Goal: Task Accomplishment & Management: Manage account settings

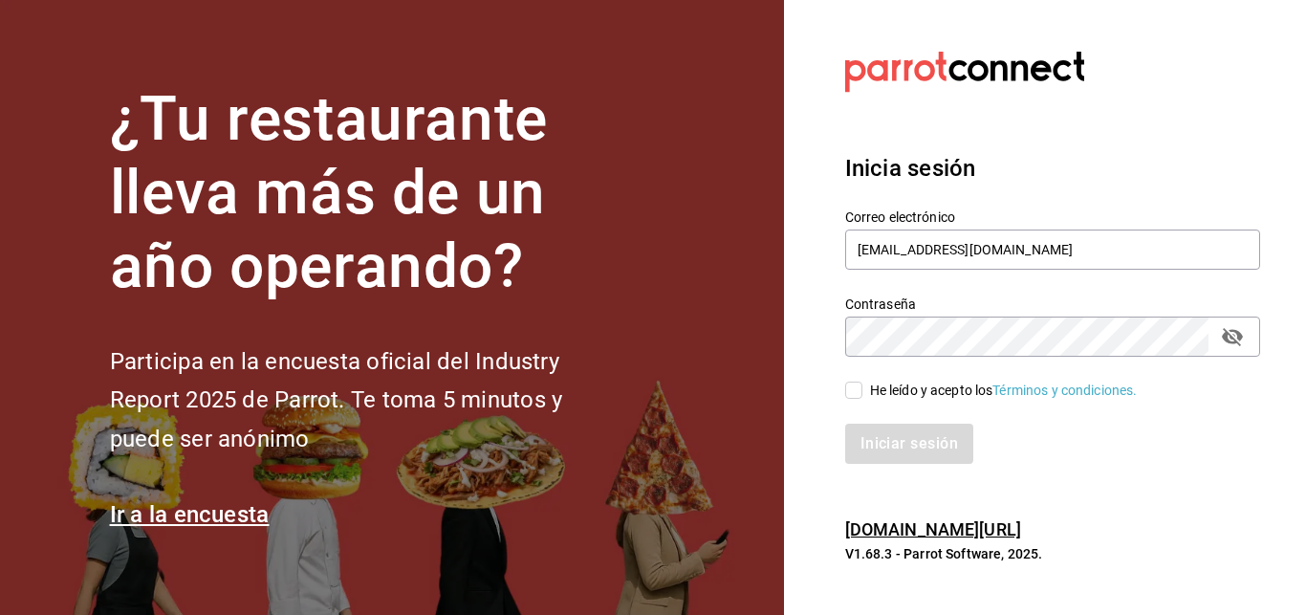
click at [853, 390] on input "He leído y acepto los Términos y condiciones." at bounding box center [853, 390] width 17 height 17
checkbox input "true"
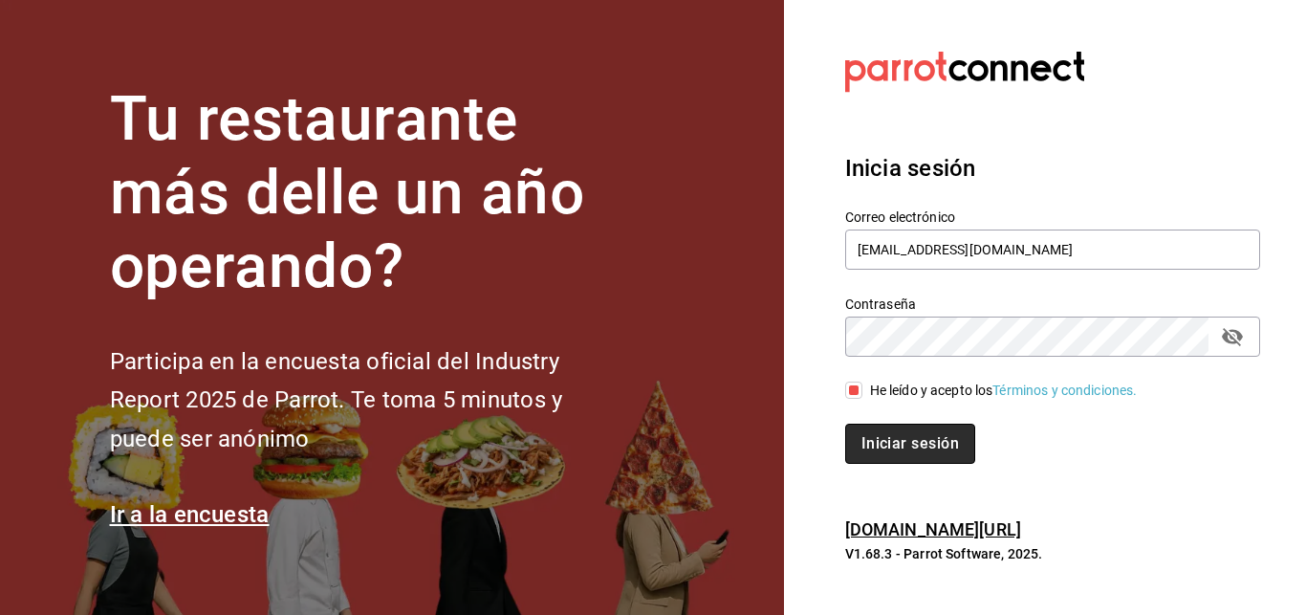
click at [913, 448] on button "Iniciar sesión" at bounding box center [910, 444] width 130 height 40
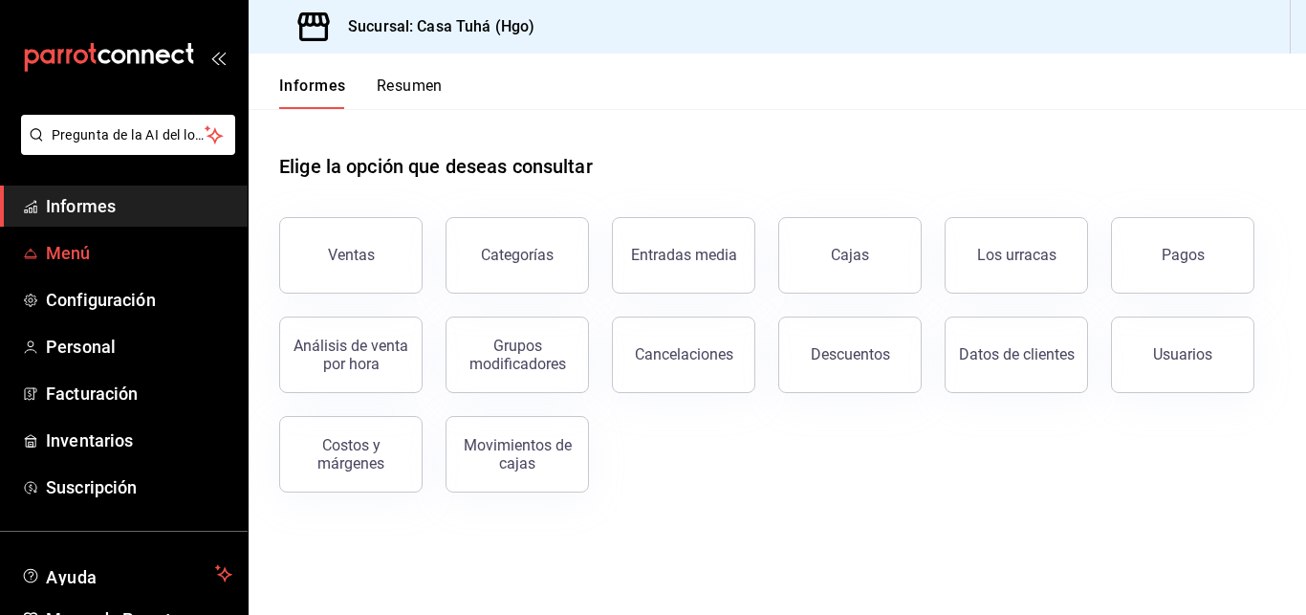
click at [146, 265] on span "Menú" at bounding box center [139, 253] width 186 height 26
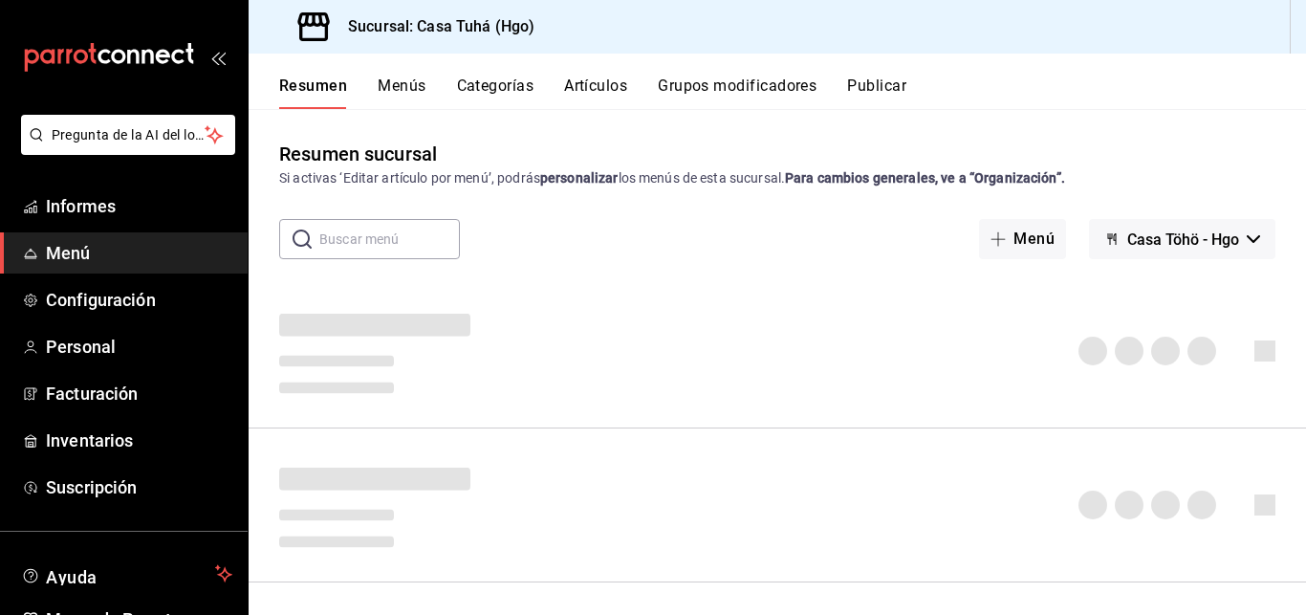
click at [1232, 232] on button "Casa Töhö - Hgo" at bounding box center [1182, 239] width 186 height 40
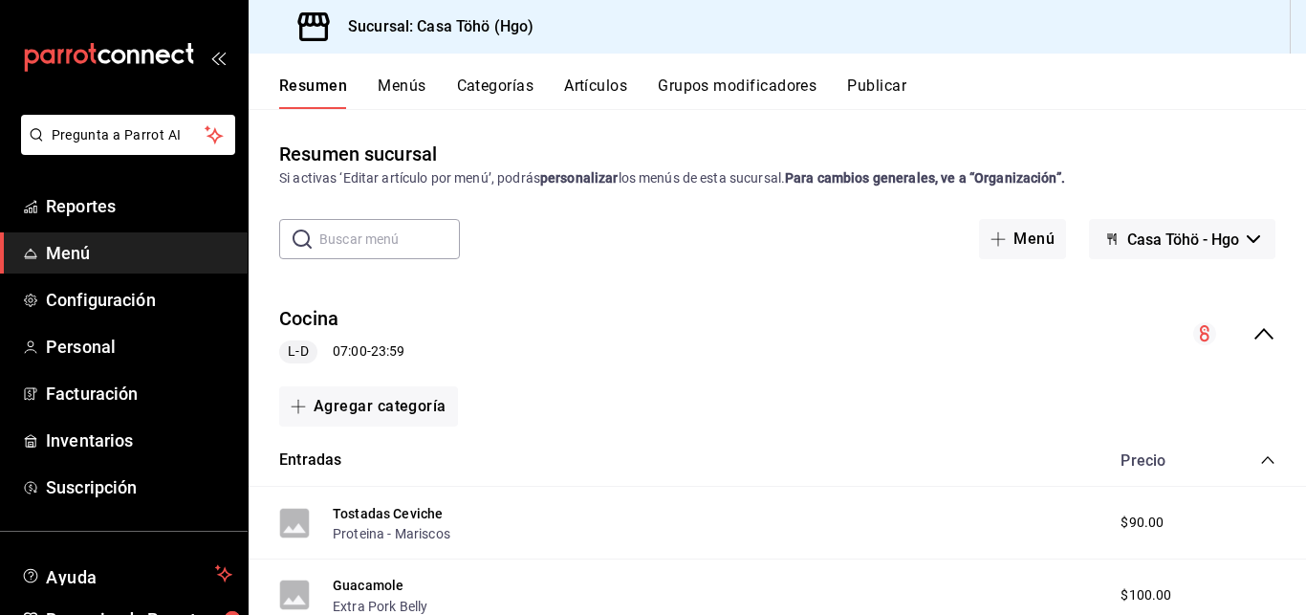
scroll to position [392, 0]
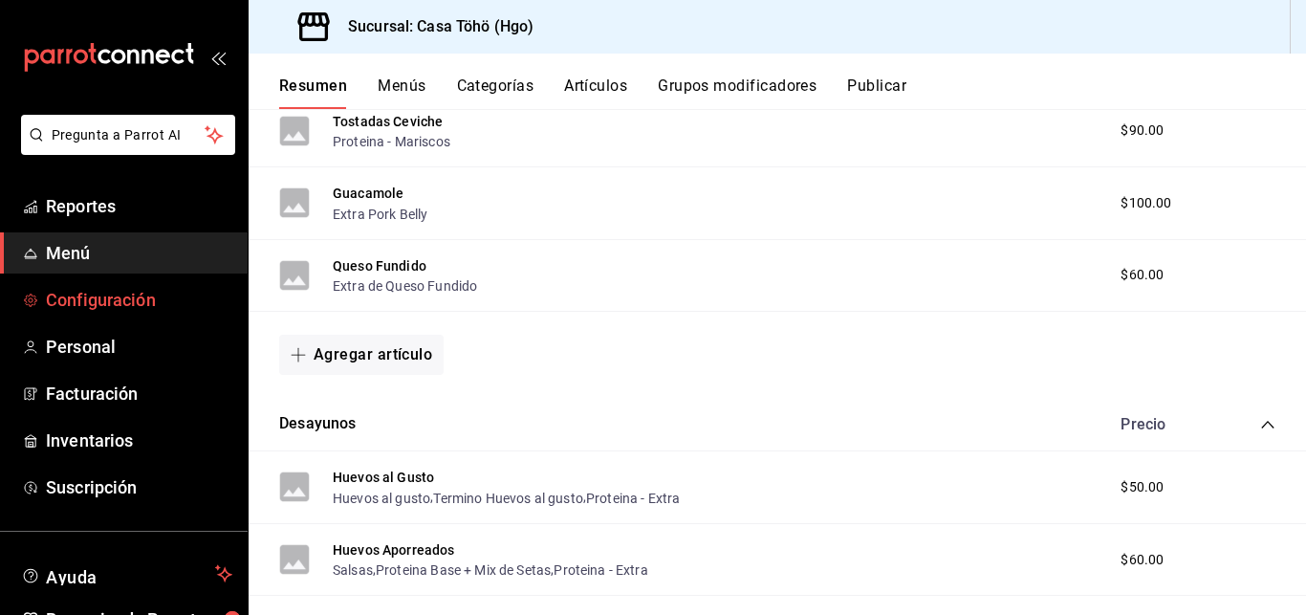
click at [130, 299] on span "Configuración" at bounding box center [139, 300] width 186 height 26
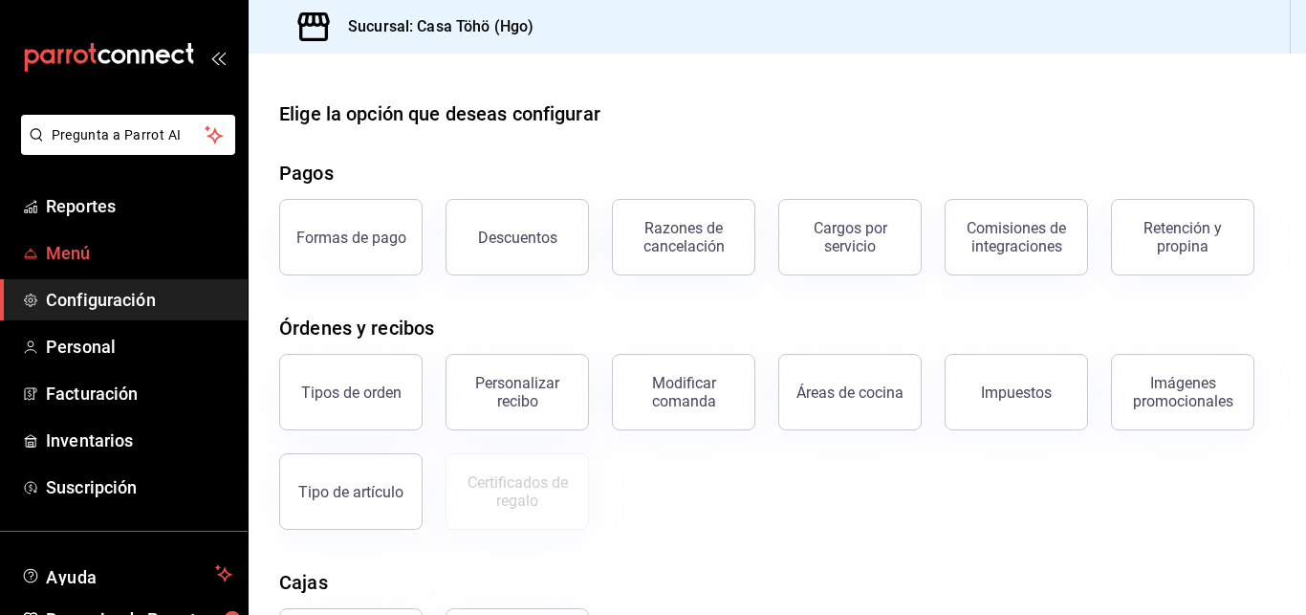
click at [81, 257] on span "Menú" at bounding box center [139, 253] width 186 height 26
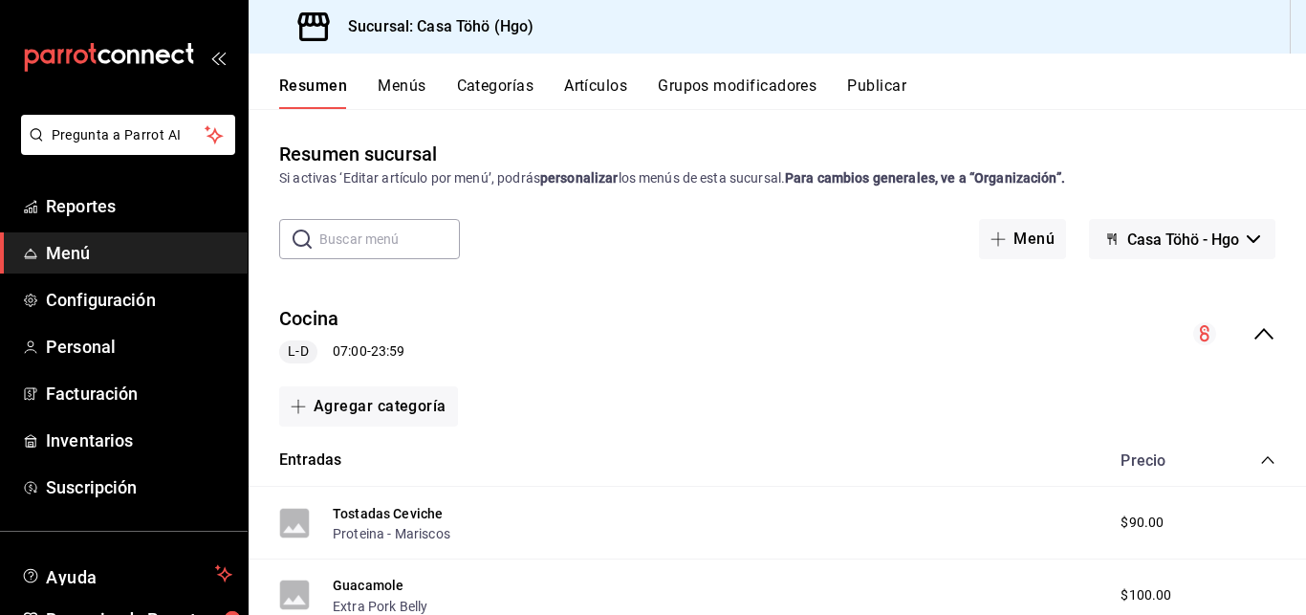
click at [364, 236] on input "text" at bounding box center [389, 239] width 141 height 38
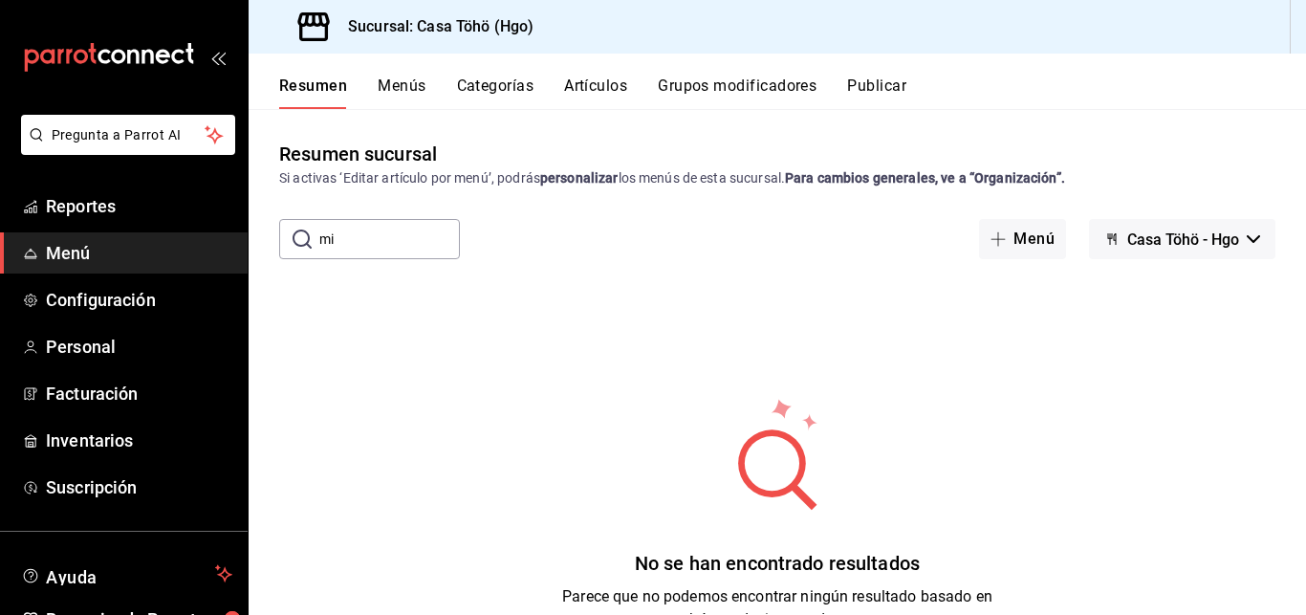
type input "m"
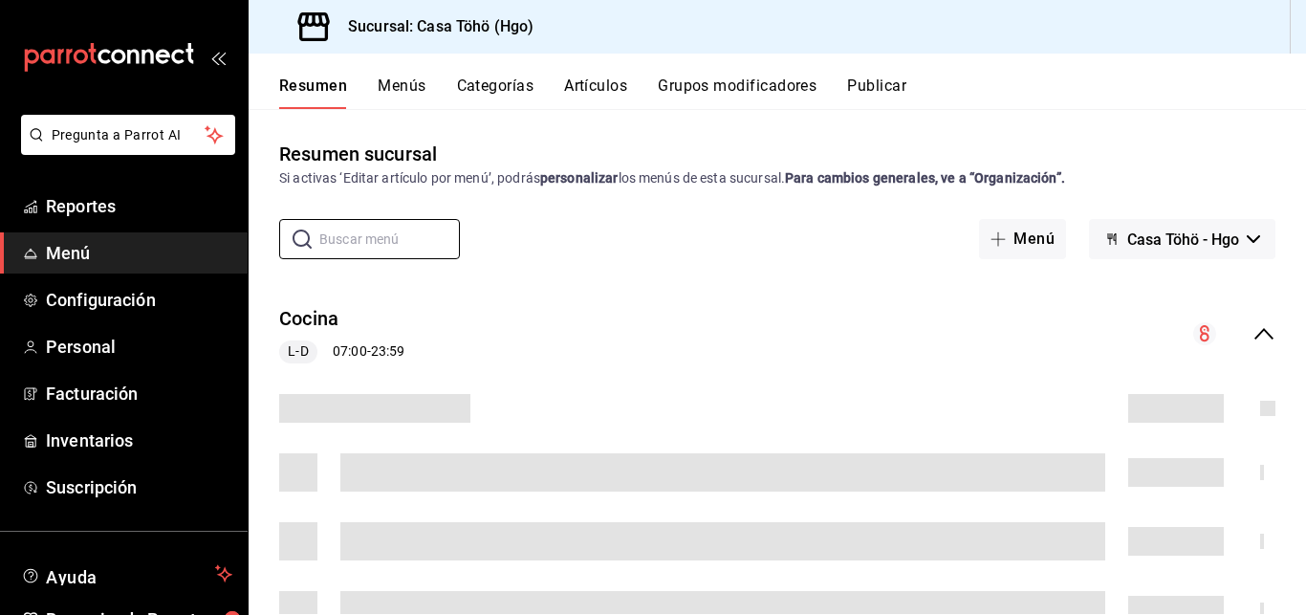
click at [482, 79] on button "Categorías" at bounding box center [495, 92] width 77 height 33
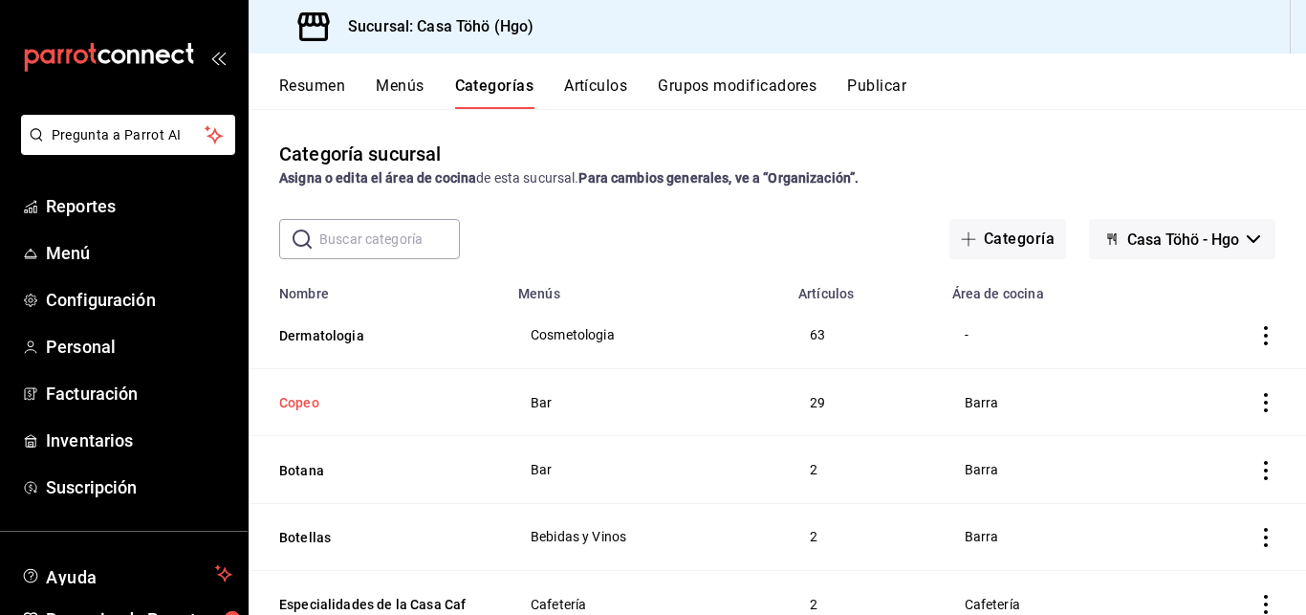
click at [305, 403] on button "Copeo" at bounding box center [374, 402] width 191 height 19
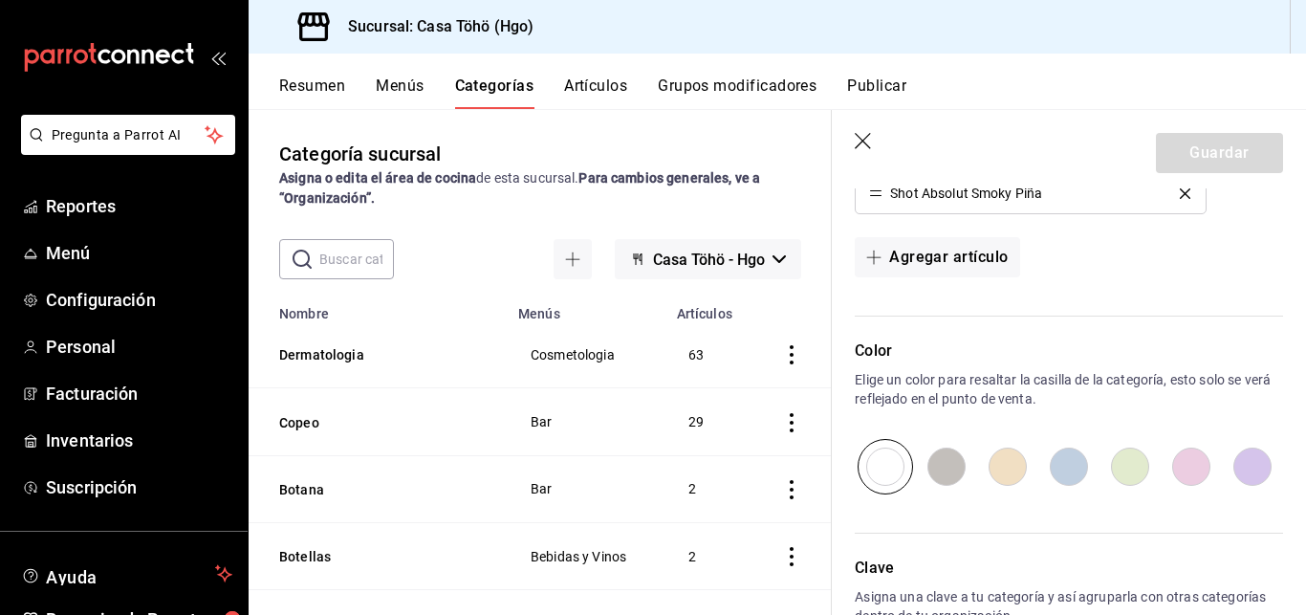
scroll to position [1865, 0]
click at [1061, 467] on input "radio" at bounding box center [1068, 463] width 61 height 55
radio input "true"
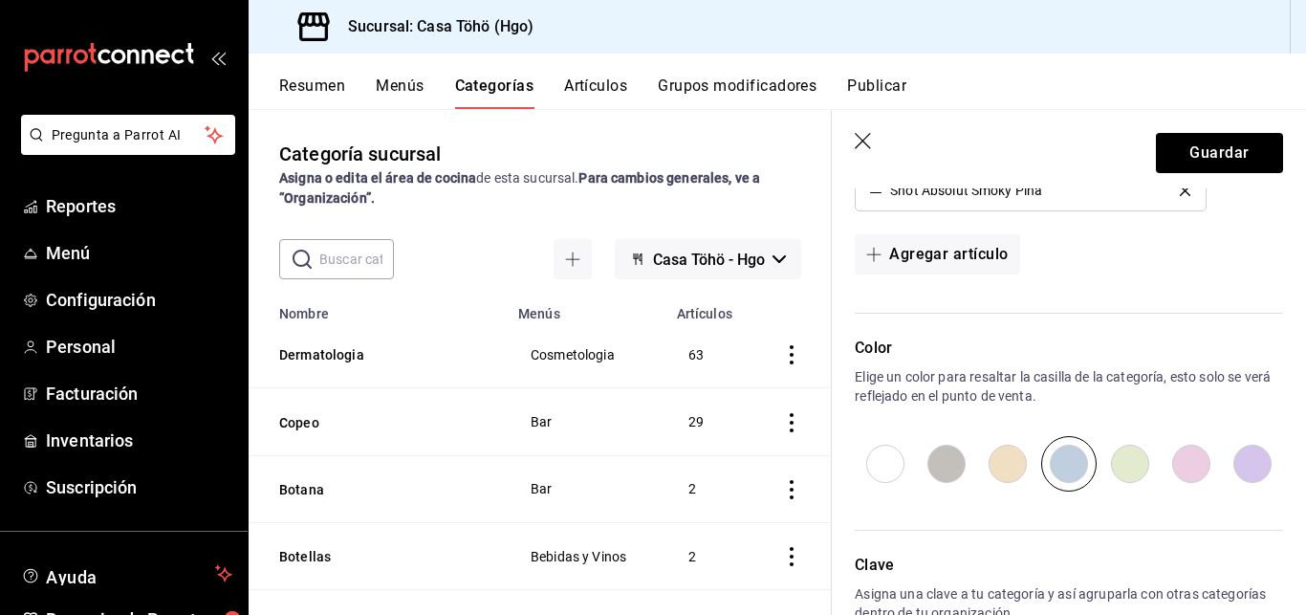
click at [879, 457] on input "radio" at bounding box center [885, 463] width 61 height 55
radio input "true"
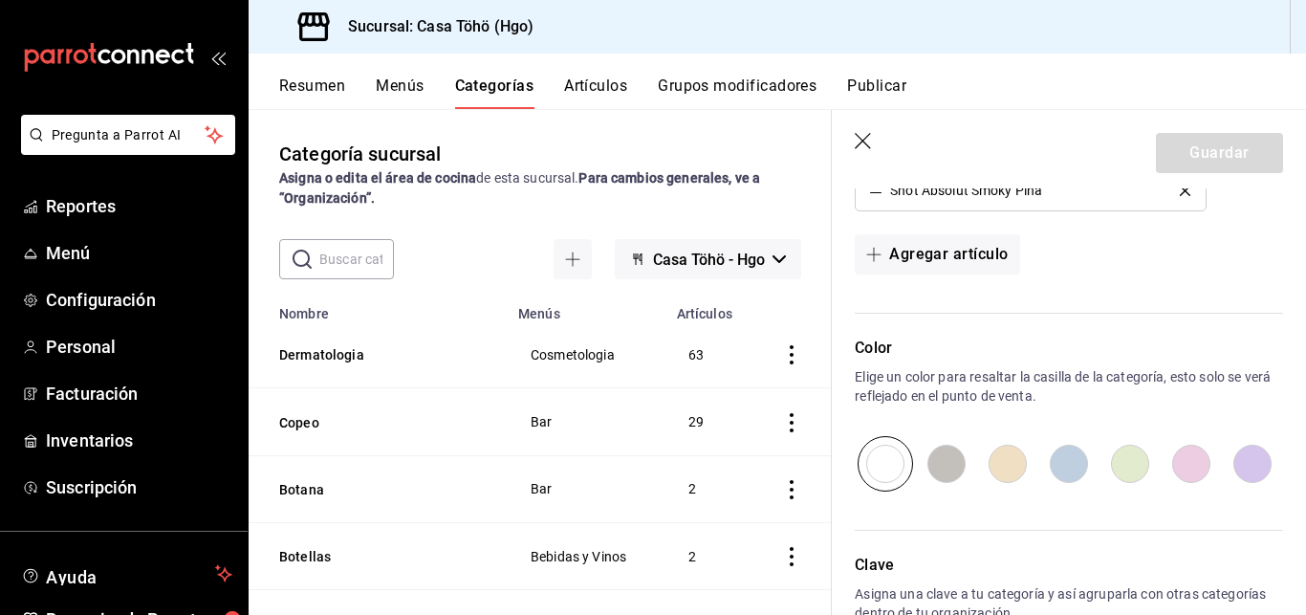
click at [863, 136] on icon "button" at bounding box center [864, 142] width 19 height 19
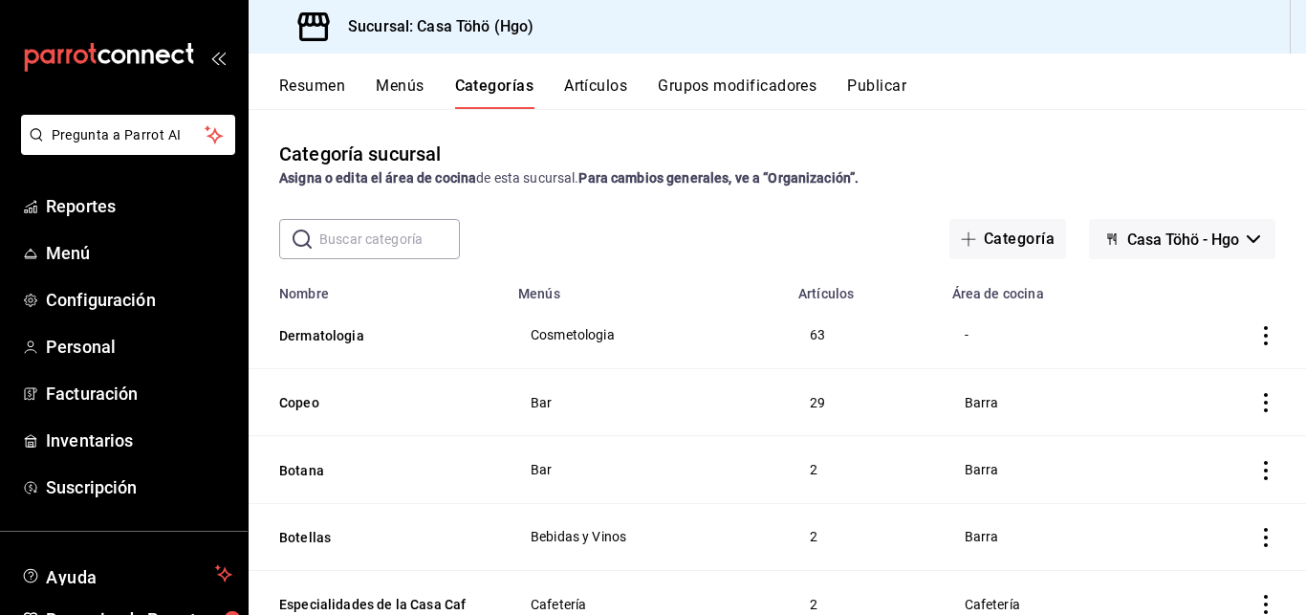
click at [611, 95] on button "Artículos" at bounding box center [595, 92] width 63 height 33
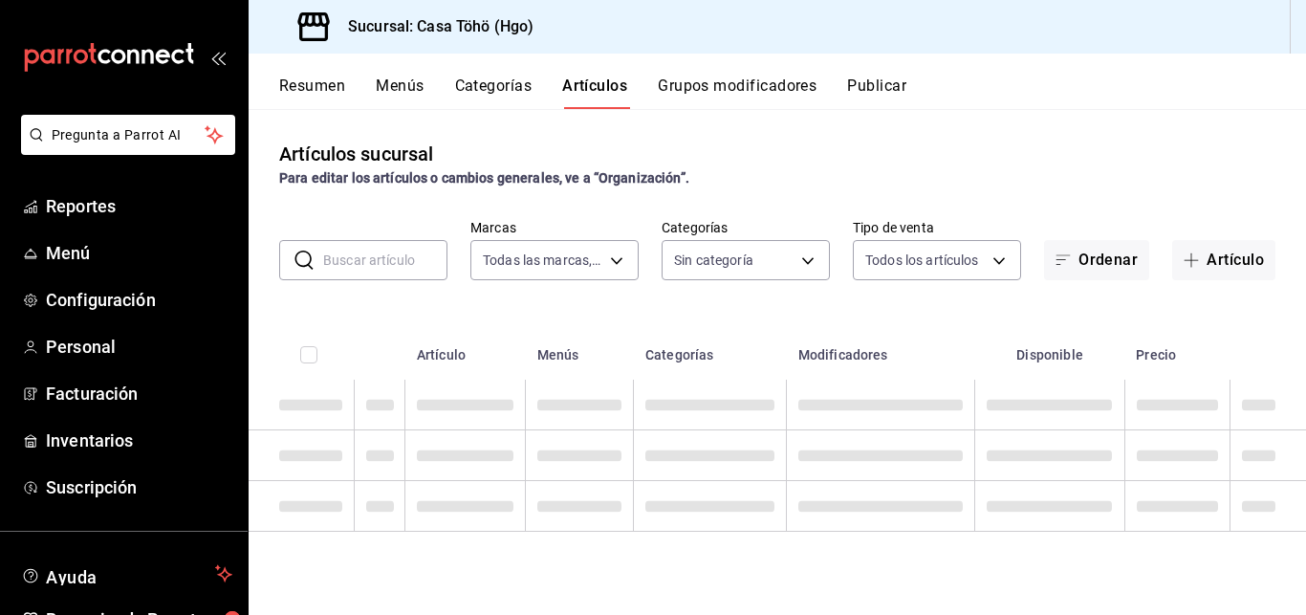
type input "3863094e-80de-4485-9a79-27000a153f73"
type input "28f2b0a5-eb9c-4e50-8eb7-b6e34f5562dd,e7c48834-1e64-4b77-b558-5d812561dcdf,84922…"
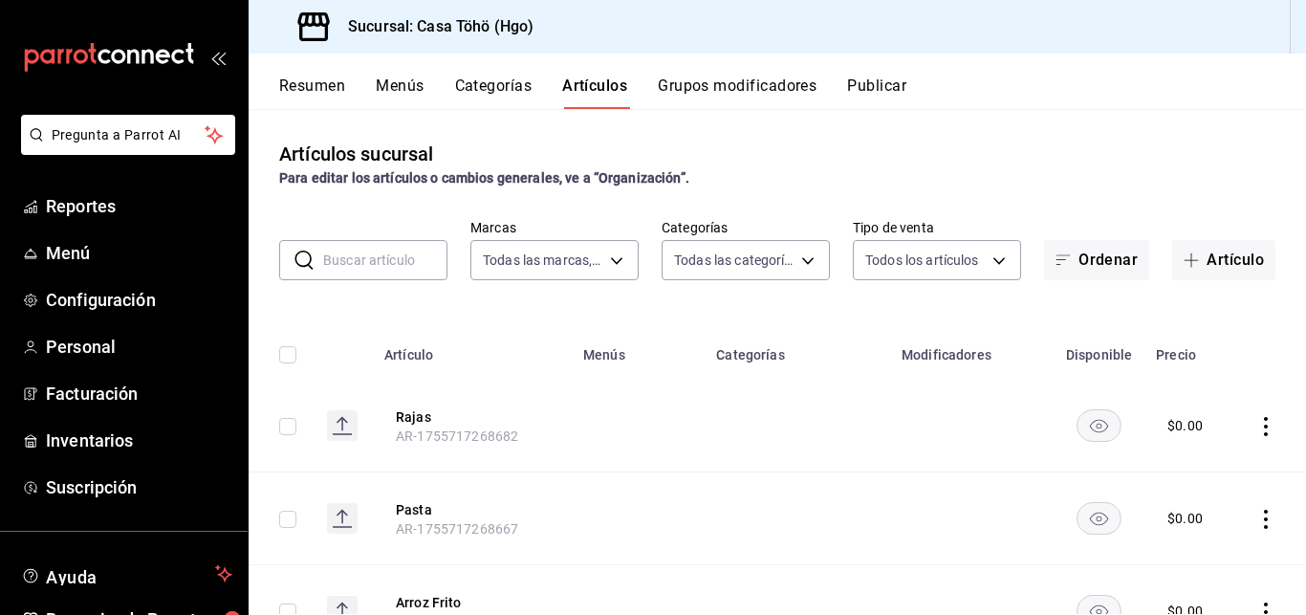
click at [319, 86] on button "Resumen" at bounding box center [312, 92] width 66 height 33
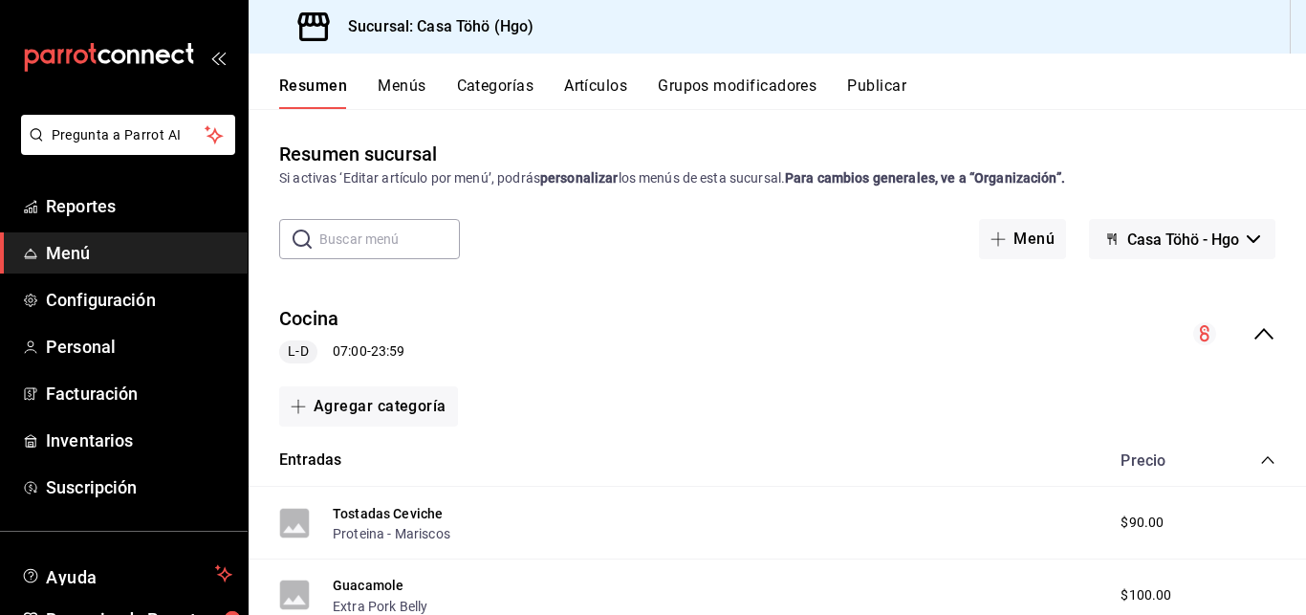
click at [1253, 343] on icon "collapse-menu-row" at bounding box center [1264, 333] width 23 height 23
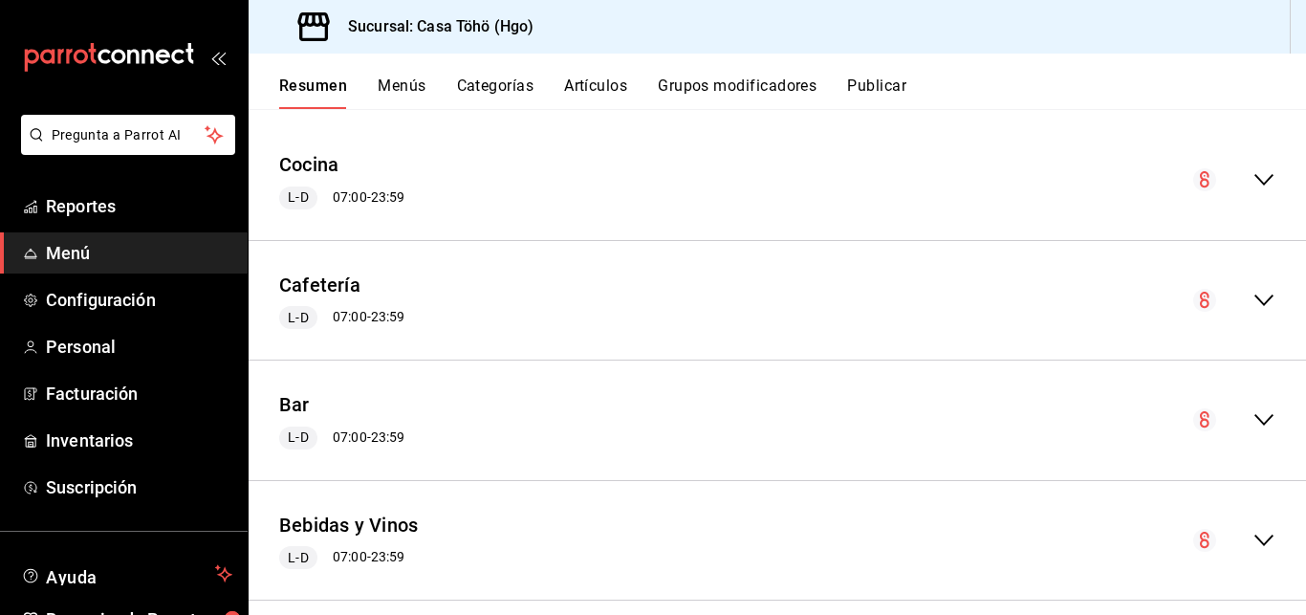
scroll to position [173, 0]
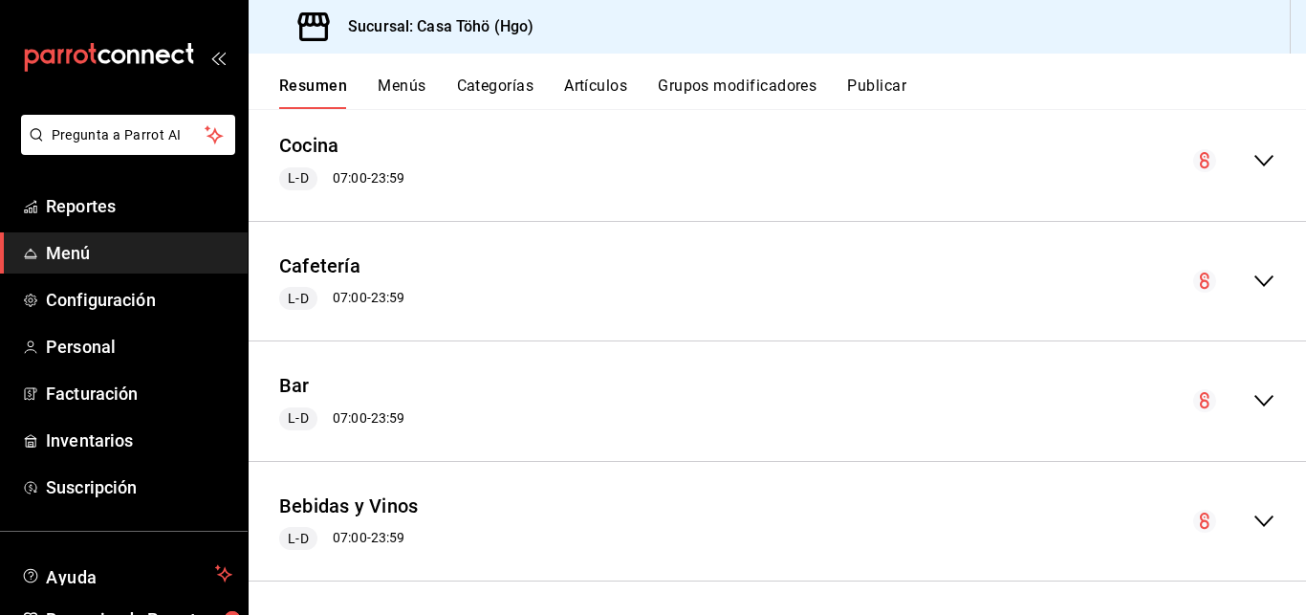
click at [1253, 411] on icon "collapse-menu-row" at bounding box center [1264, 400] width 23 height 23
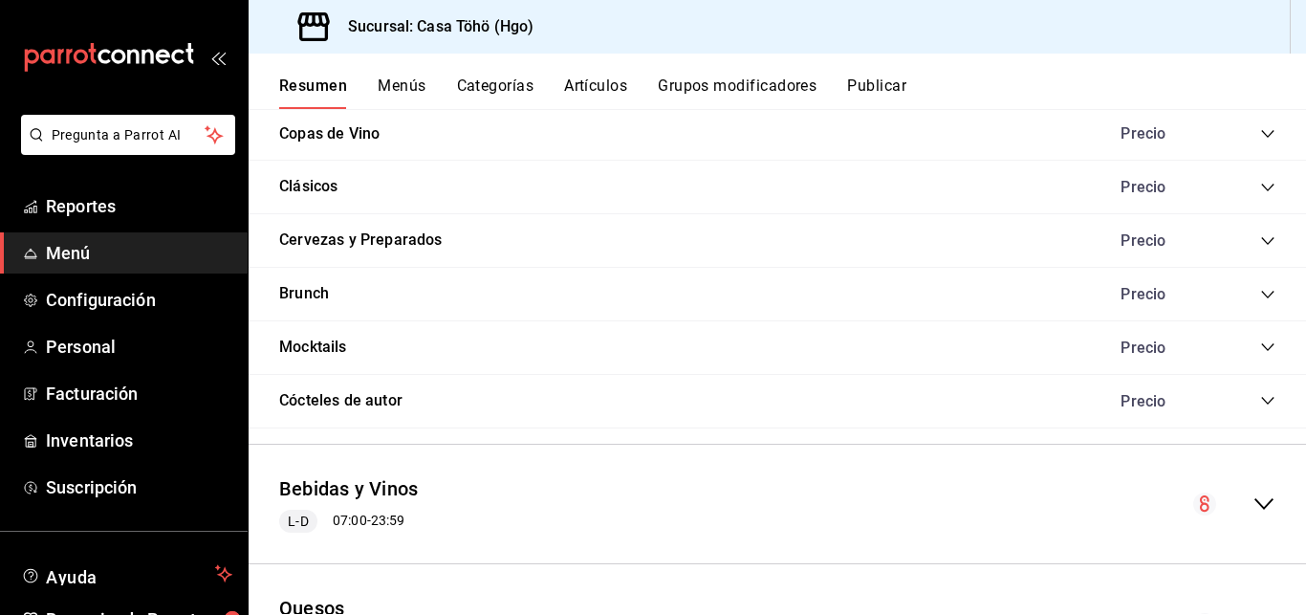
scroll to position [2774, 0]
click at [1260, 136] on icon "collapse-category-row" at bounding box center [1267, 131] width 15 height 15
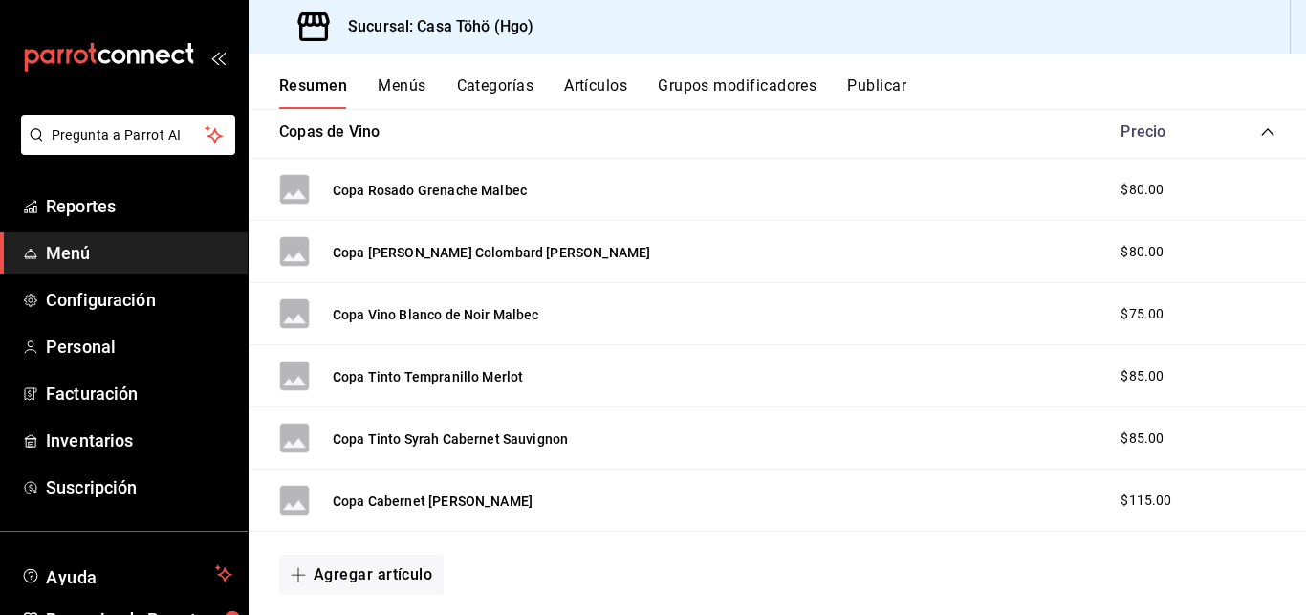
click at [1260, 136] on icon "collapse-category-row" at bounding box center [1267, 131] width 15 height 15
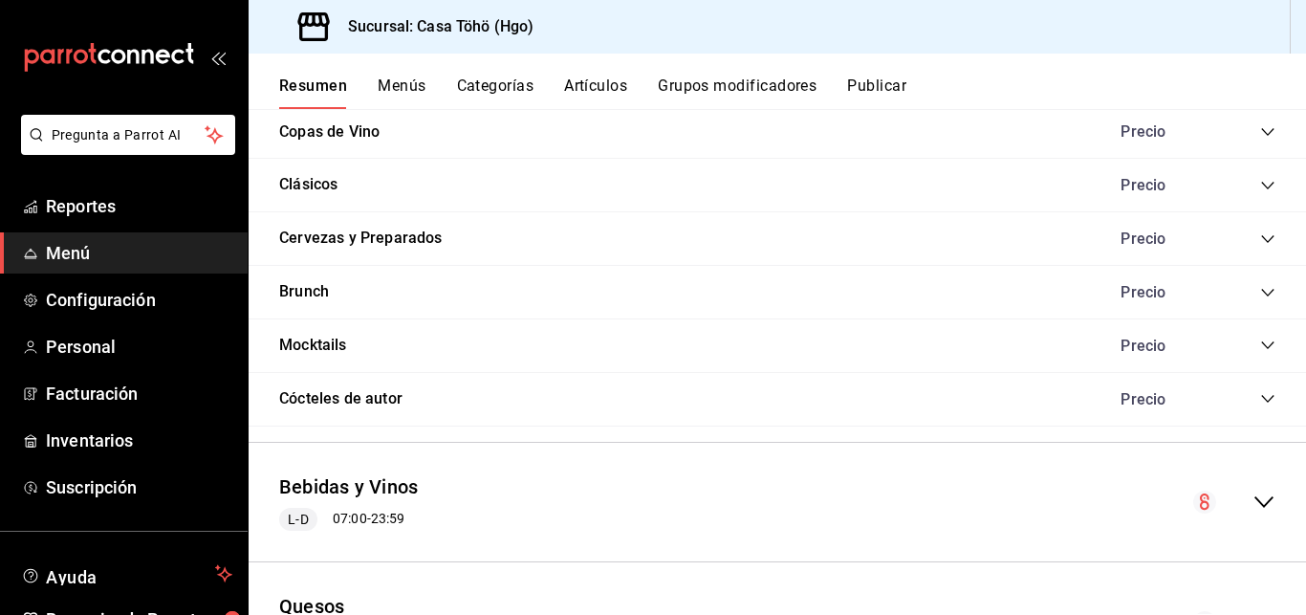
click at [1260, 183] on icon "collapse-category-row" at bounding box center [1267, 185] width 15 height 15
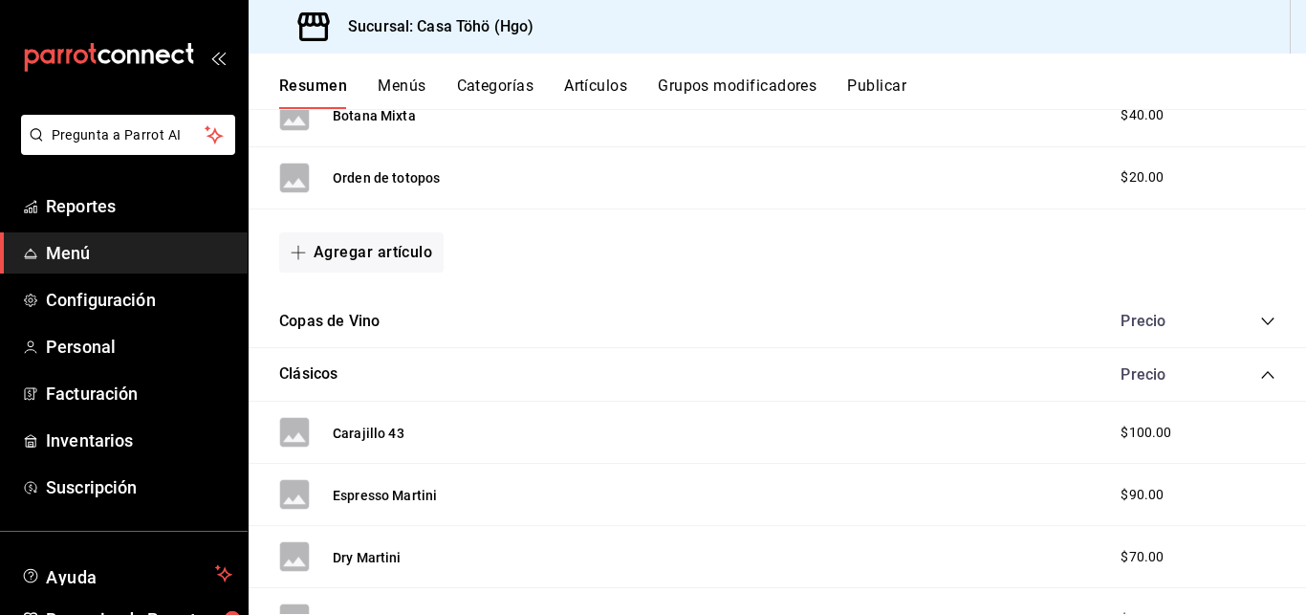
scroll to position [2574, 0]
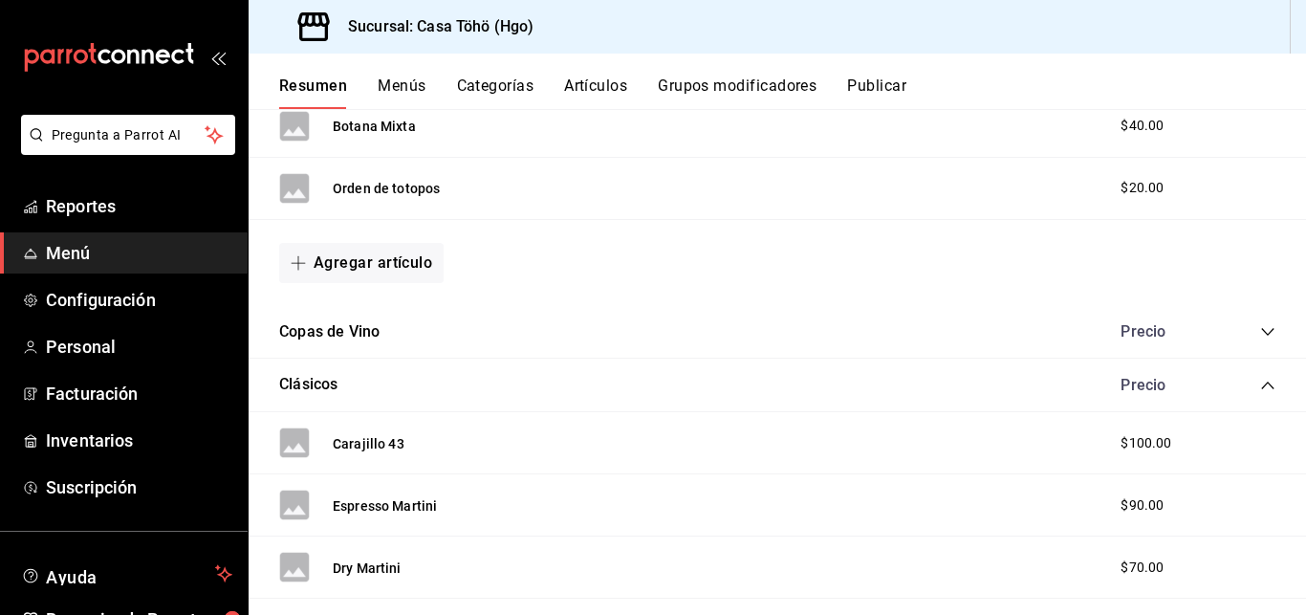
click at [1260, 383] on icon "collapse-category-row" at bounding box center [1267, 385] width 15 height 15
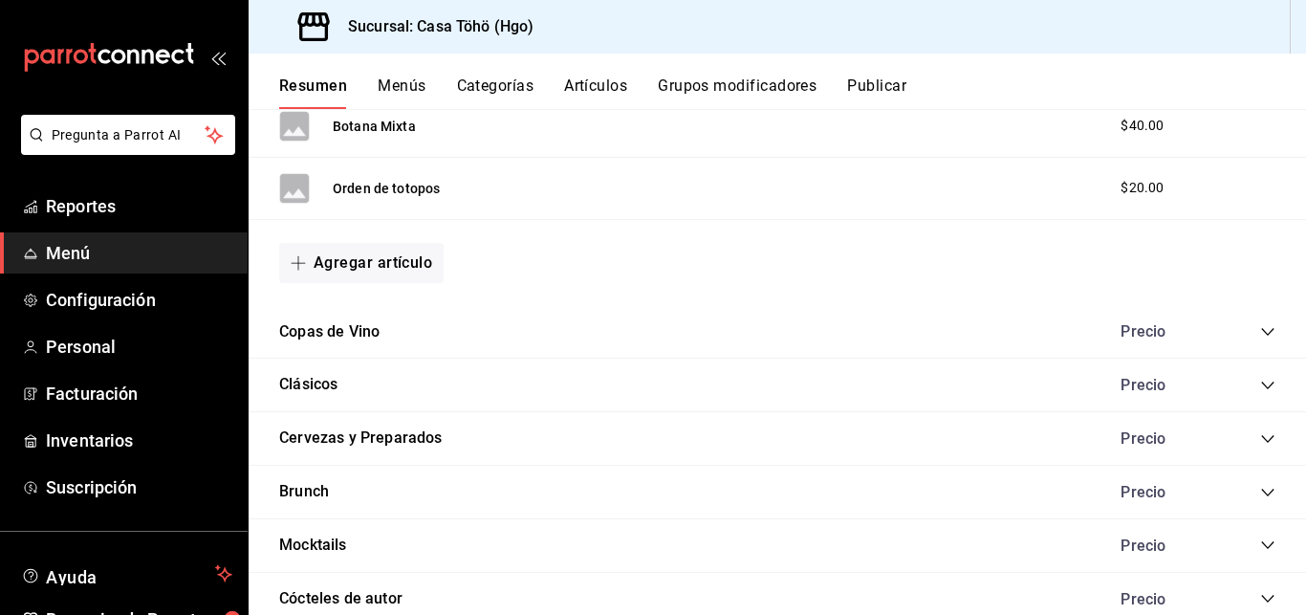
click at [448, 487] on div "Brunch Precio" at bounding box center [778, 493] width 1058 height 54
click at [1260, 498] on icon "collapse-category-row" at bounding box center [1267, 492] width 15 height 15
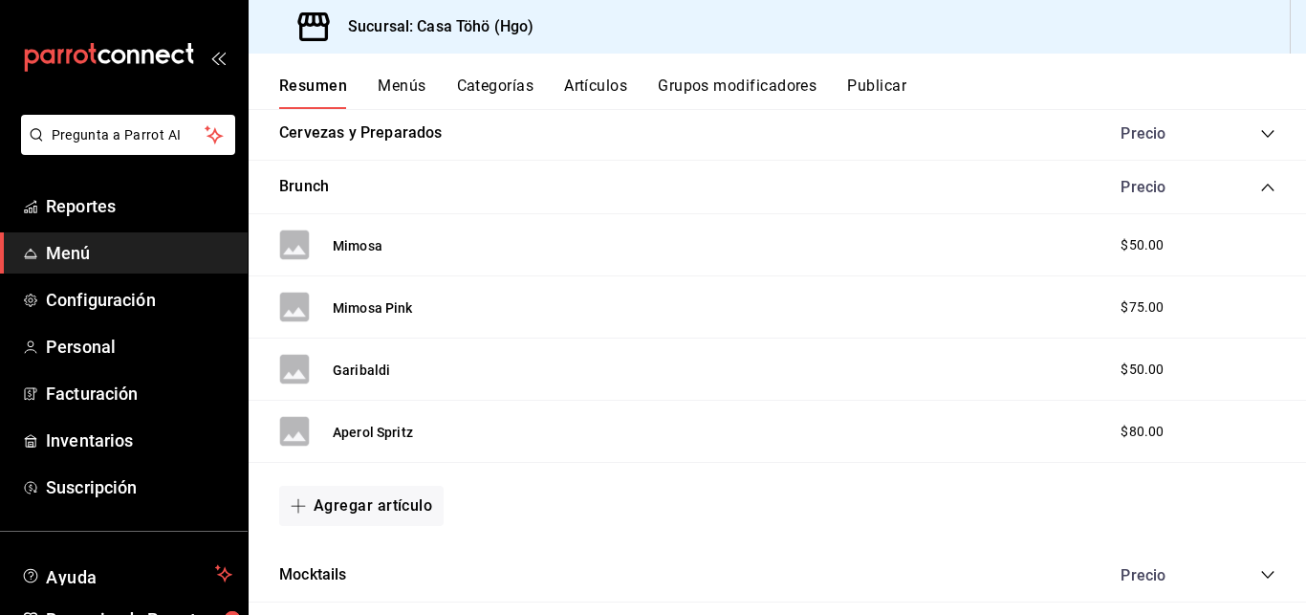
scroll to position [2878, 0]
click at [364, 243] on button "Mimosa" at bounding box center [358, 246] width 50 height 19
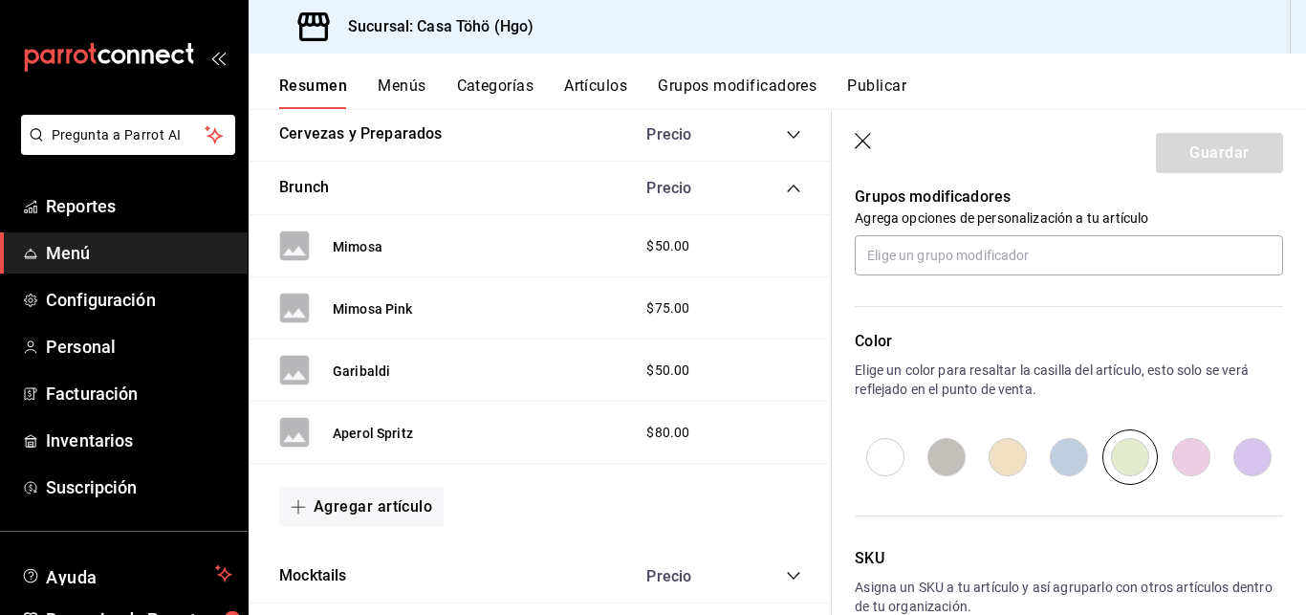
scroll to position [871, 0]
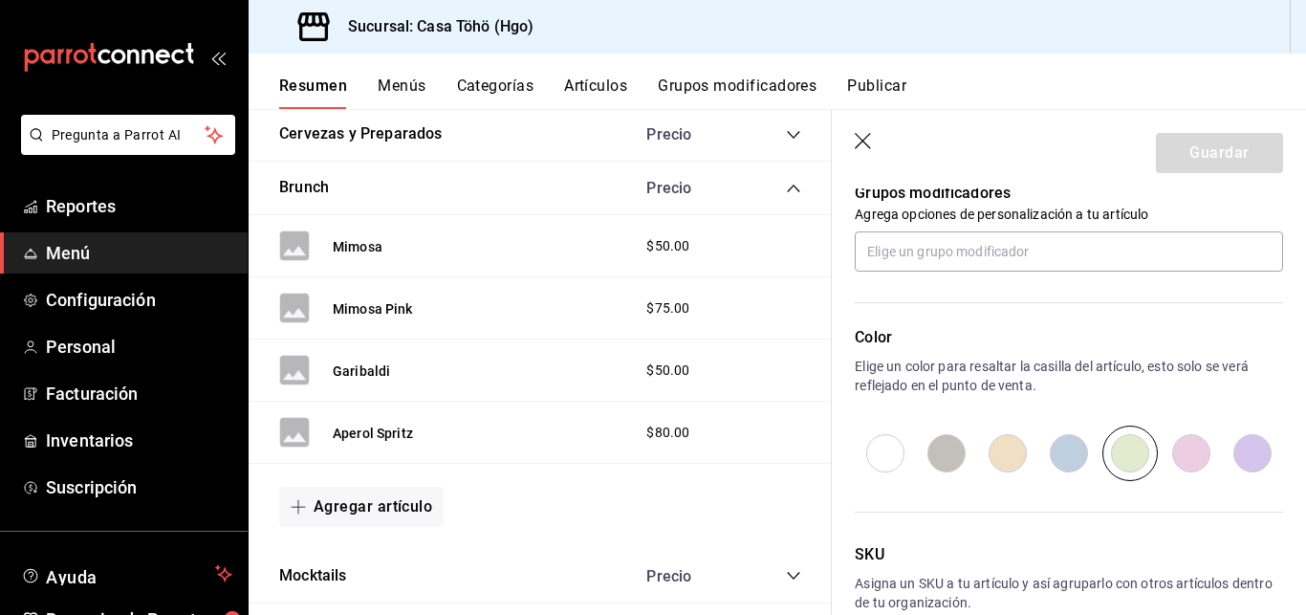
click at [490, 24] on h3 "Sucursal: Casa Töhö (Hgo)" at bounding box center [433, 26] width 201 height 23
click at [398, 30] on h3 "Sucursal: Casa Töhö (Hgo)" at bounding box center [433, 26] width 201 height 23
click at [1298, 13] on div "Sucursal: Casa Töhö (Hgo)" at bounding box center [778, 27] width 1058 height 54
click at [120, 344] on span "Personal" at bounding box center [139, 347] width 186 height 26
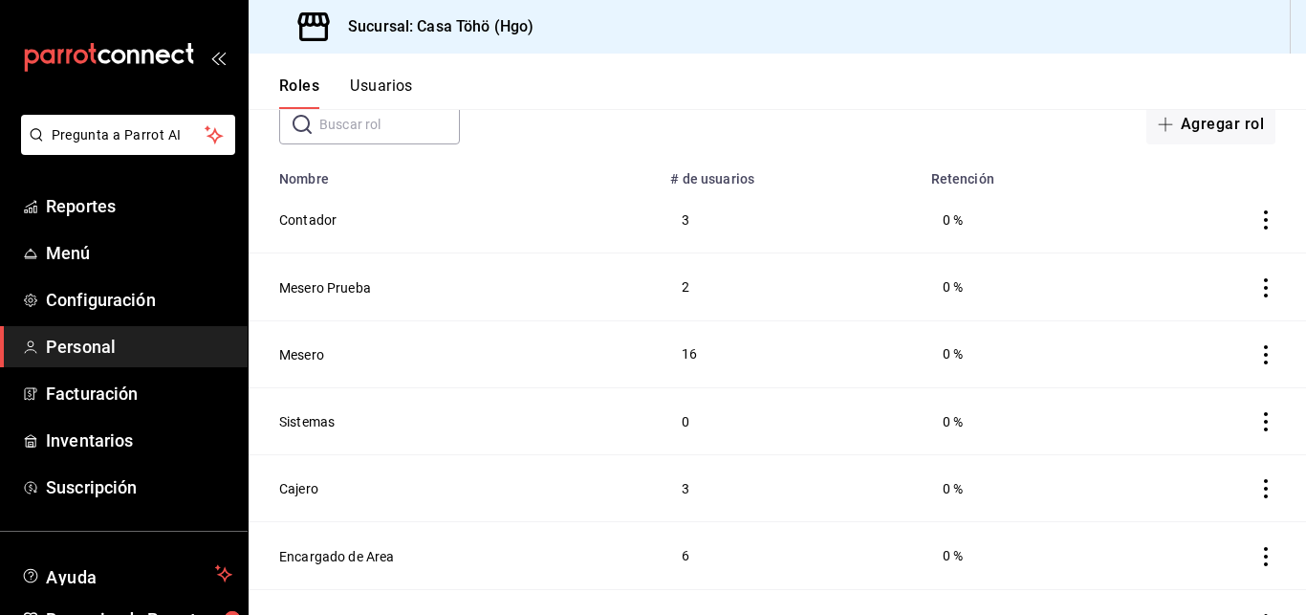
scroll to position [154, 0]
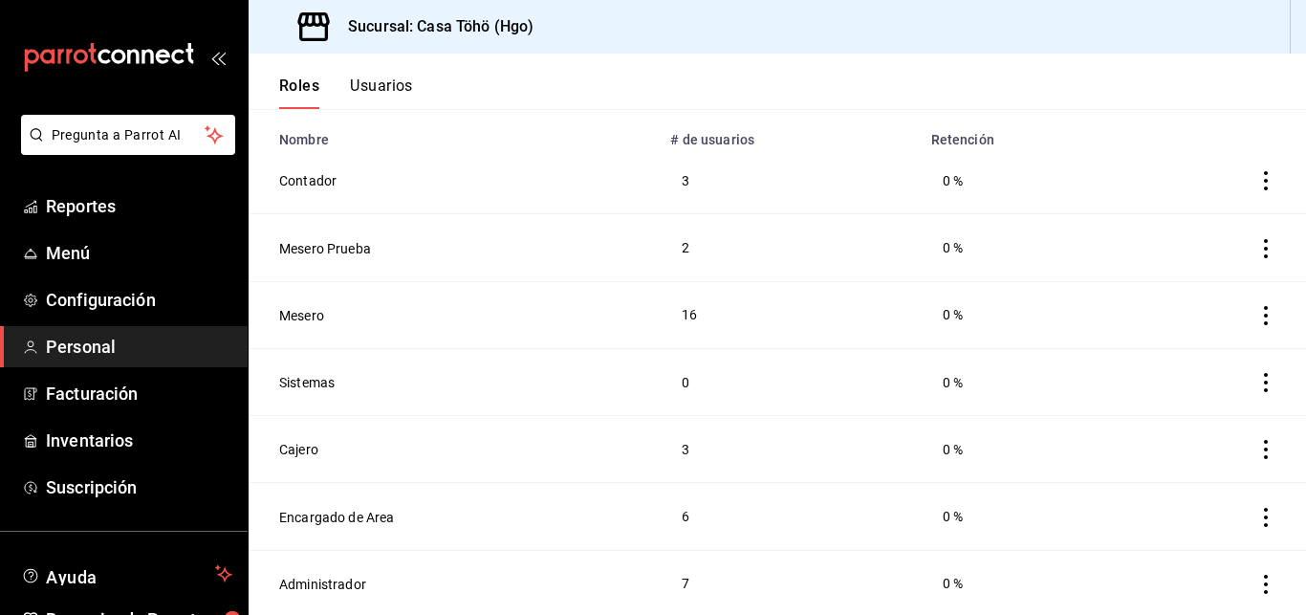
click at [1256, 512] on icon "actions" at bounding box center [1265, 517] width 19 height 19
click at [623, 529] on div at bounding box center [653, 307] width 1306 height 615
click at [378, 514] on button "Encargado de Area" at bounding box center [337, 517] width 116 height 19
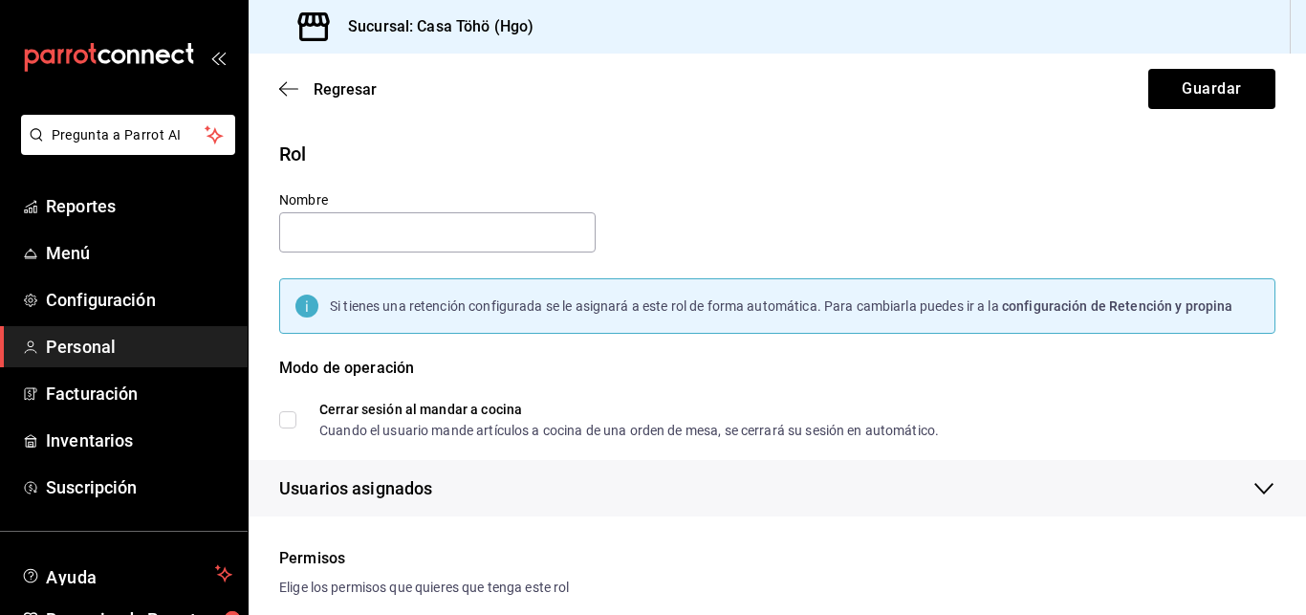
type input "Encargado de Area"
checkbox input "true"
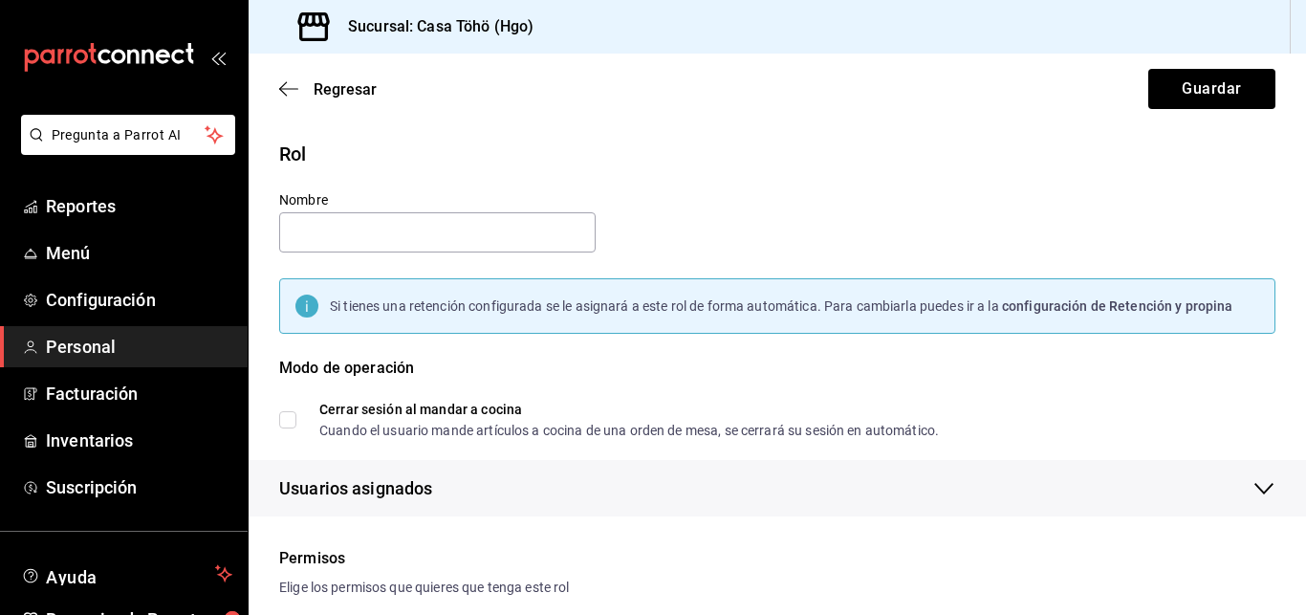
checkbox input "true"
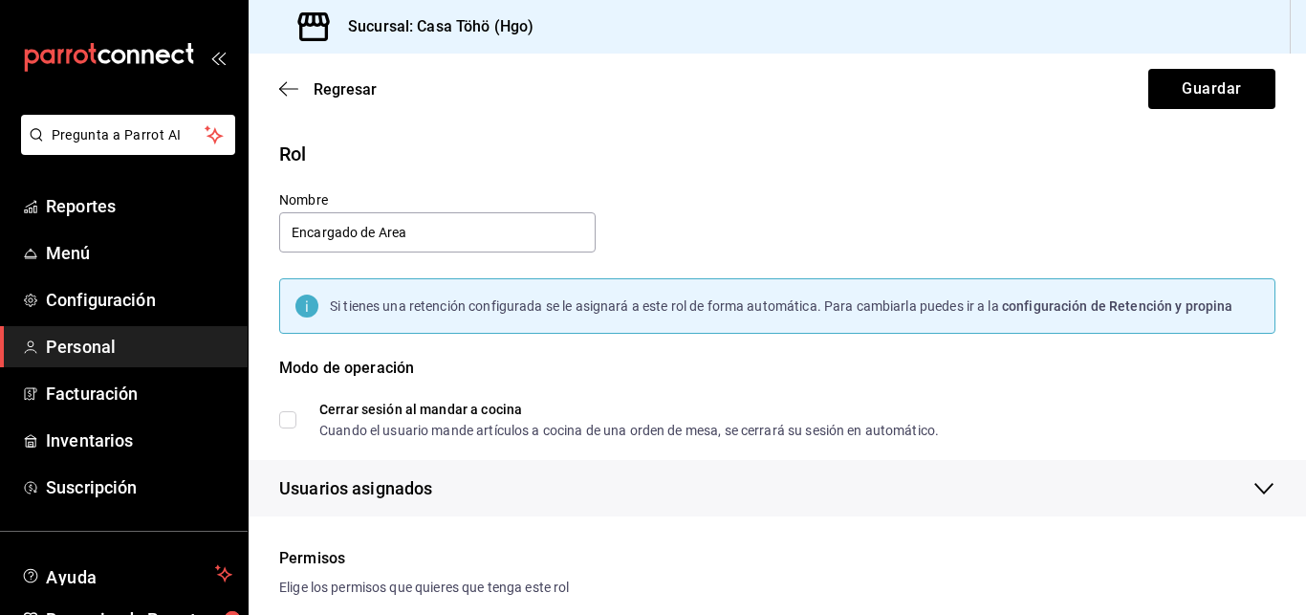
checkbox input "true"
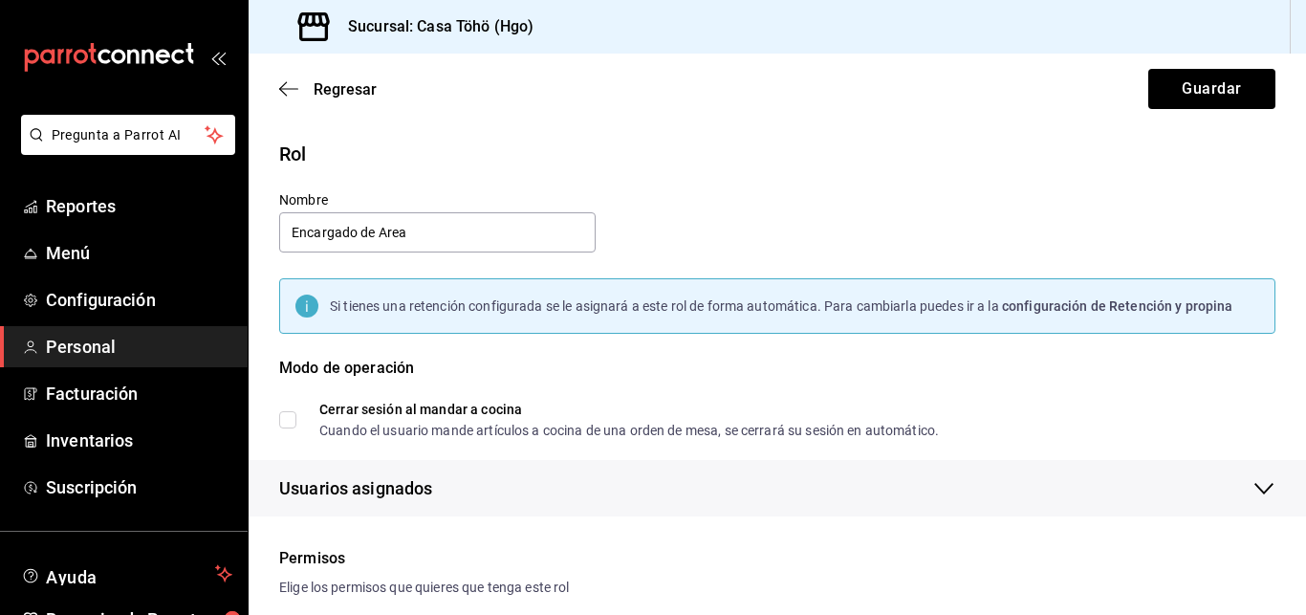
checkbox input "true"
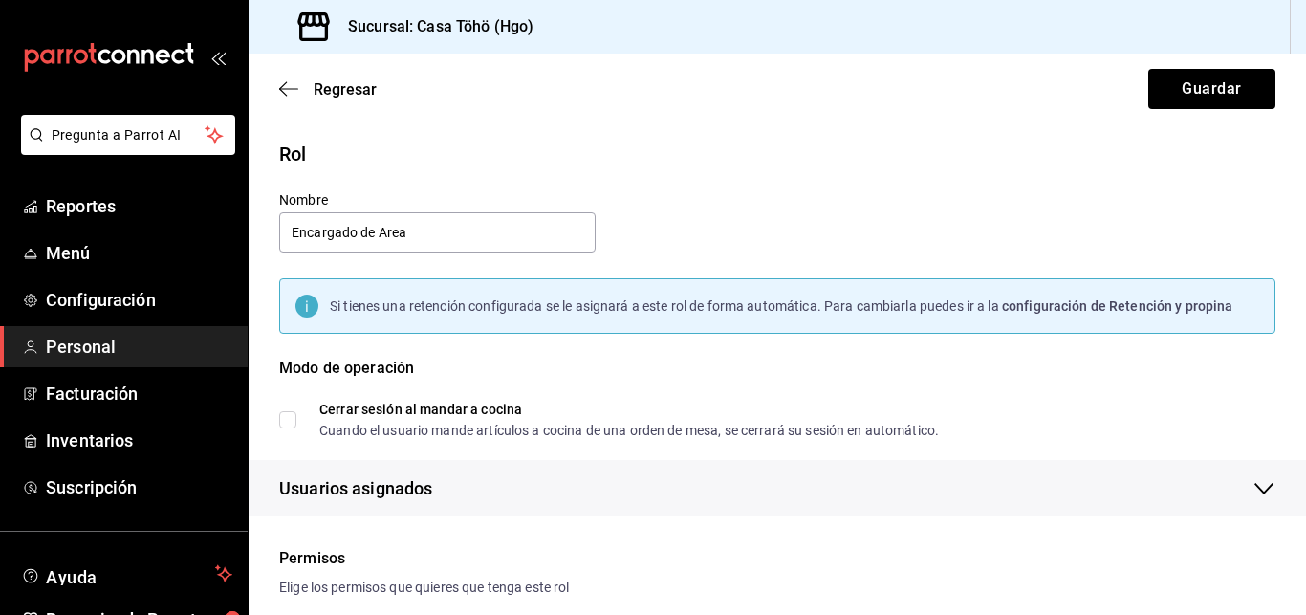
checkbox input "true"
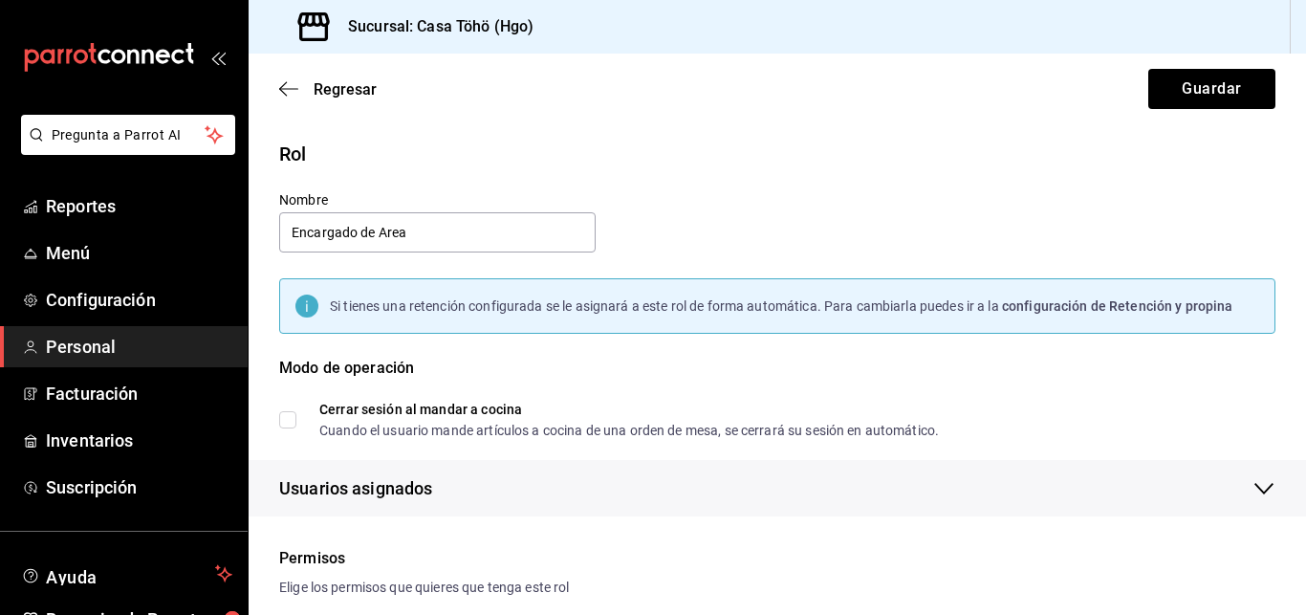
checkbox input "true"
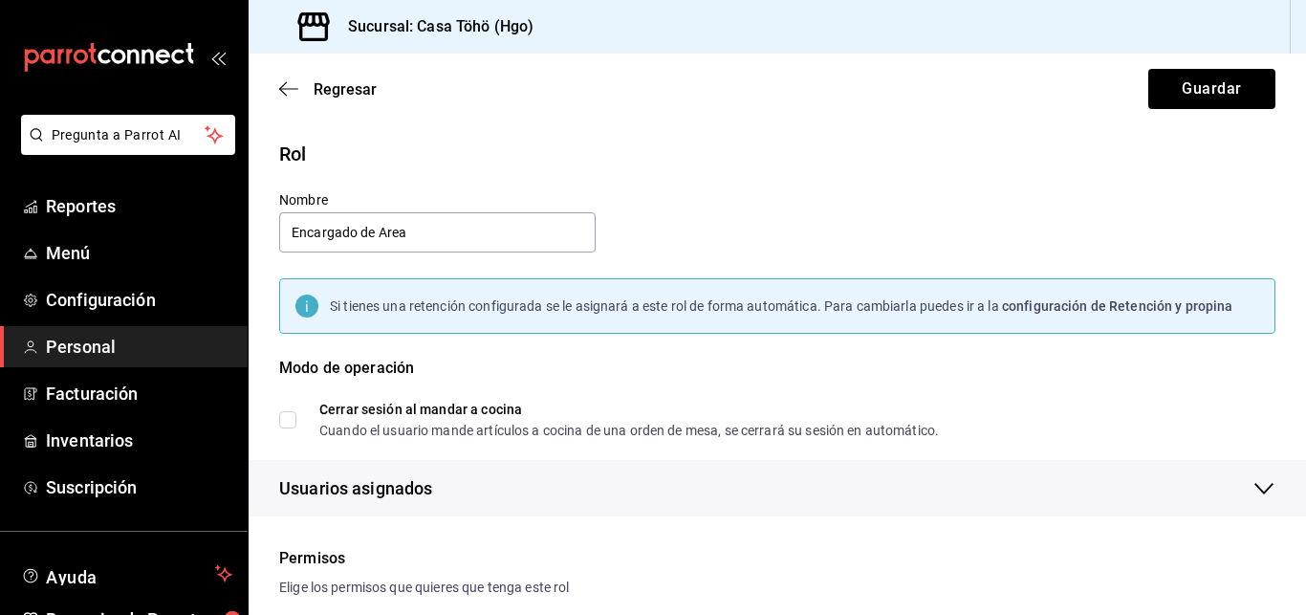
checkbox input "true"
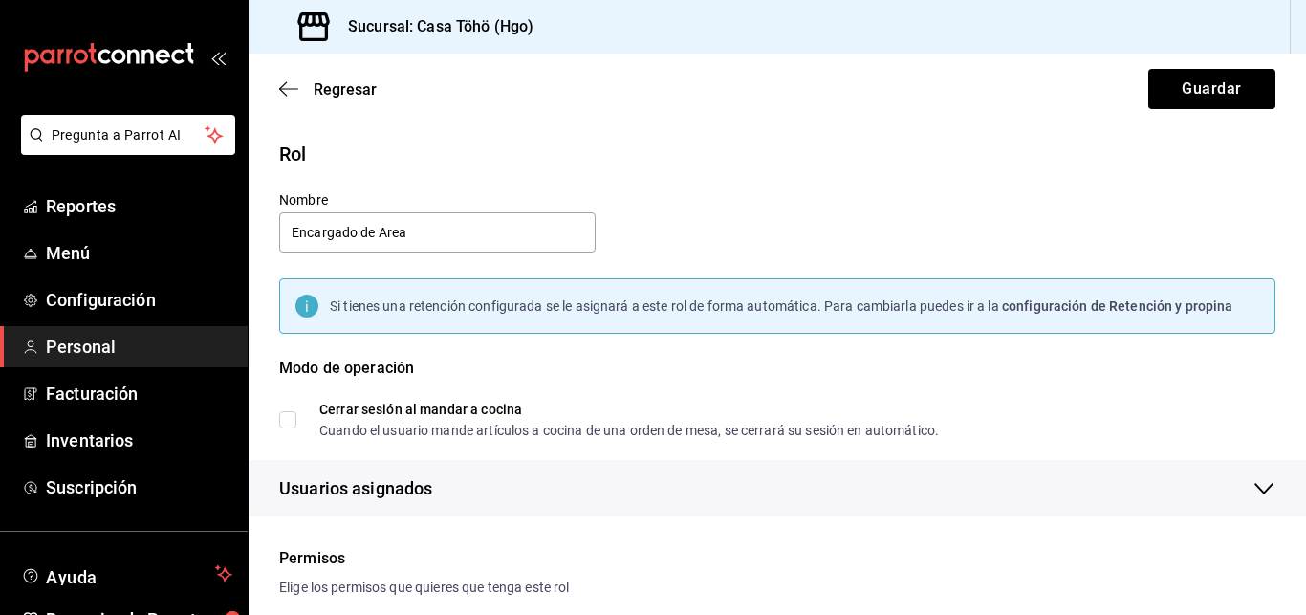
checkbox input "true"
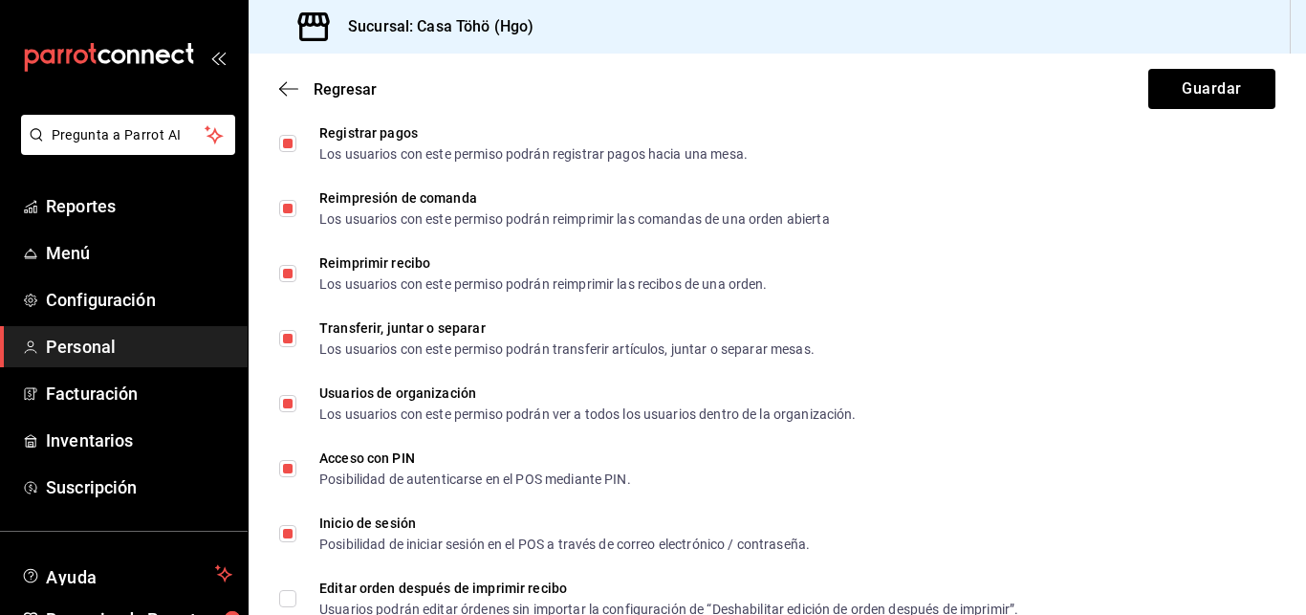
scroll to position [3269, 0]
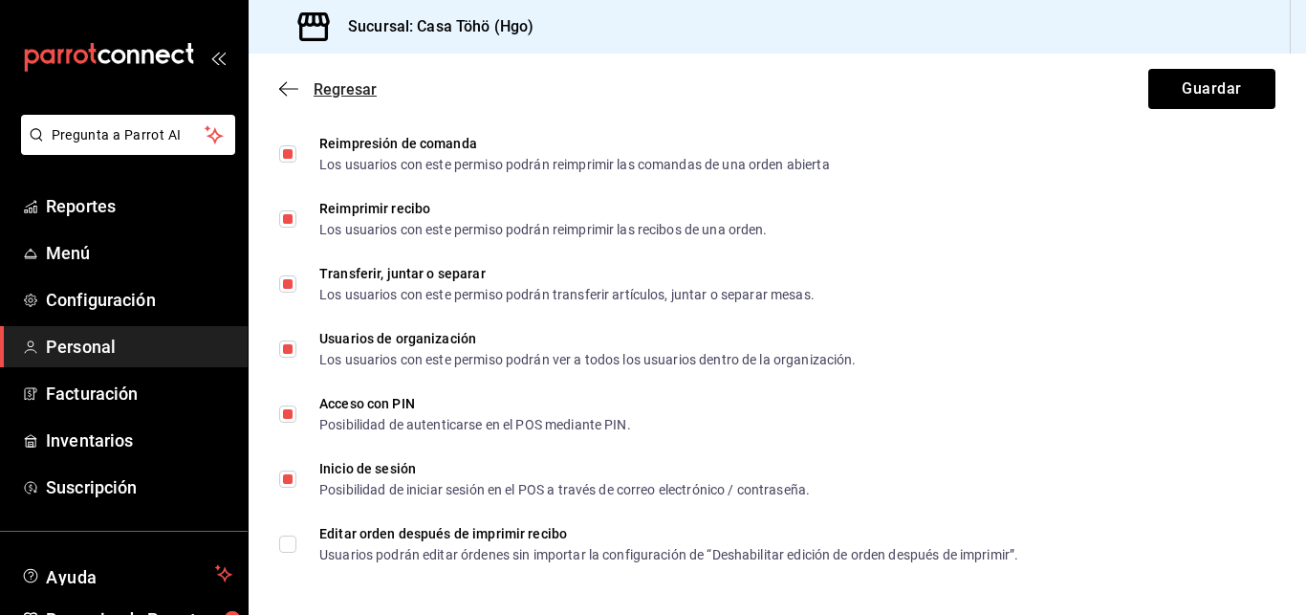
click at [292, 87] on icon "button" at bounding box center [288, 88] width 19 height 17
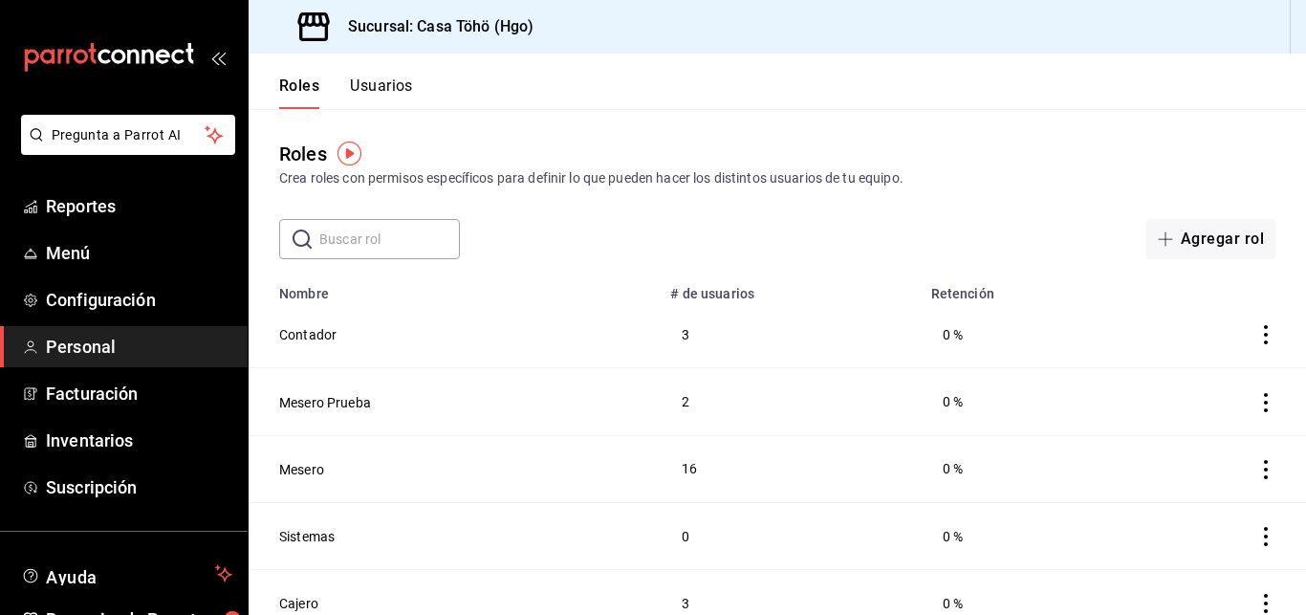
scroll to position [154, 0]
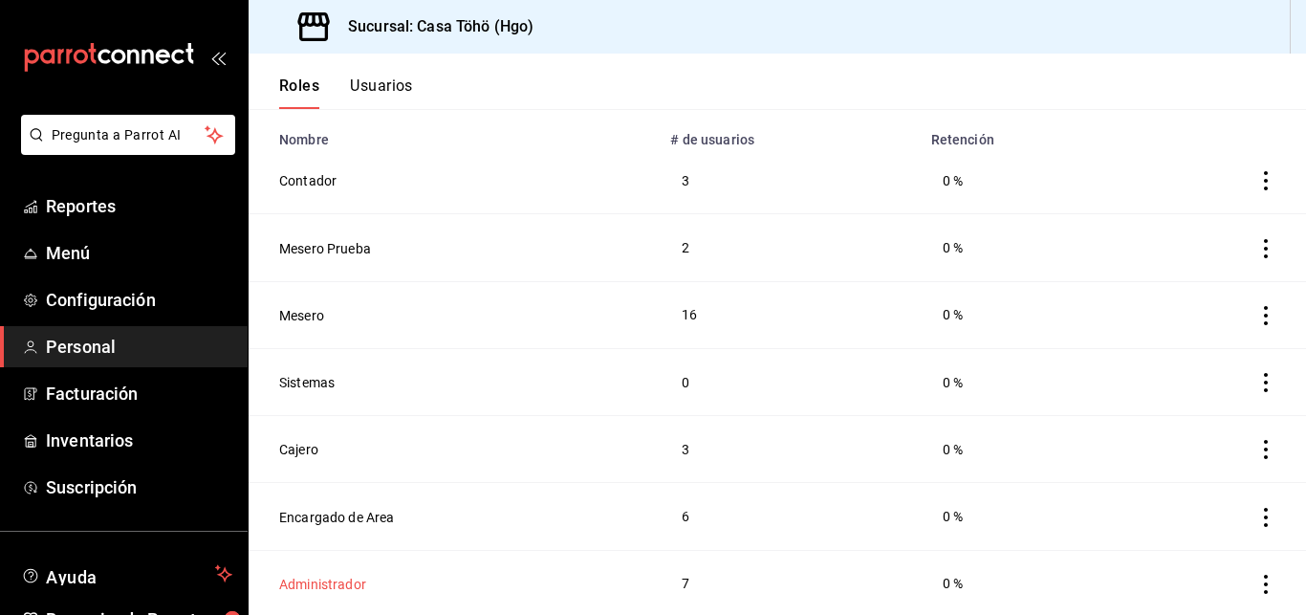
click at [342, 585] on button "Administrador" at bounding box center [322, 584] width 87 height 19
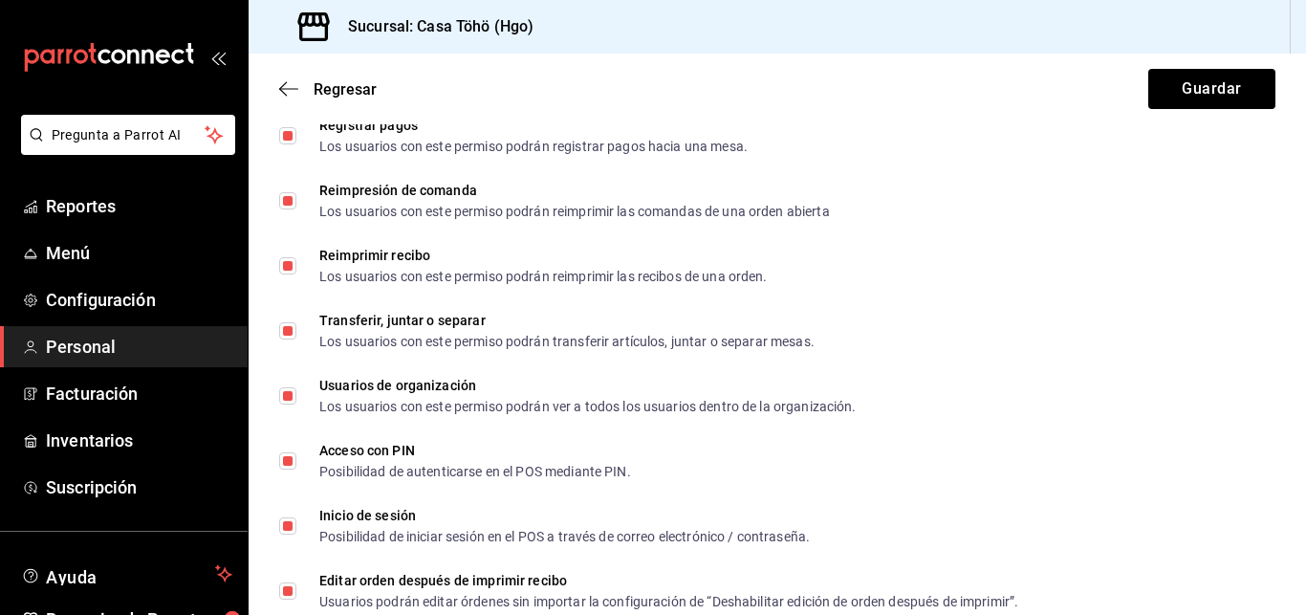
scroll to position [3269, 0]
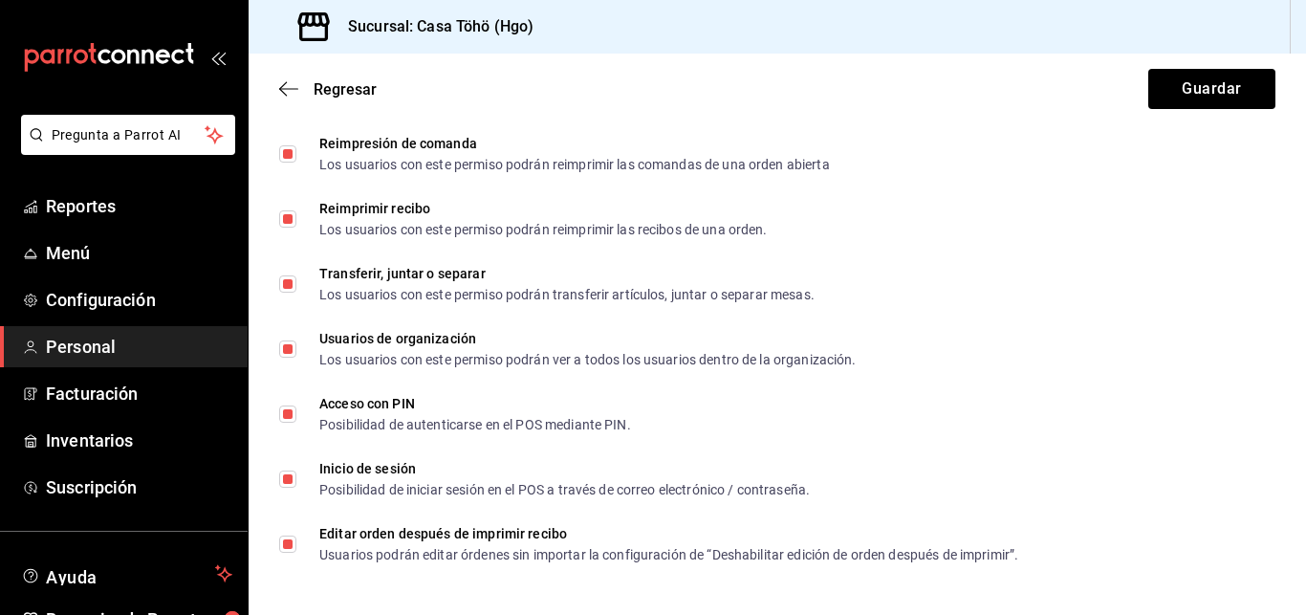
click at [266, 100] on div "Regresar Guardar" at bounding box center [778, 89] width 1058 height 71
click at [296, 86] on icon "button" at bounding box center [288, 88] width 19 height 17
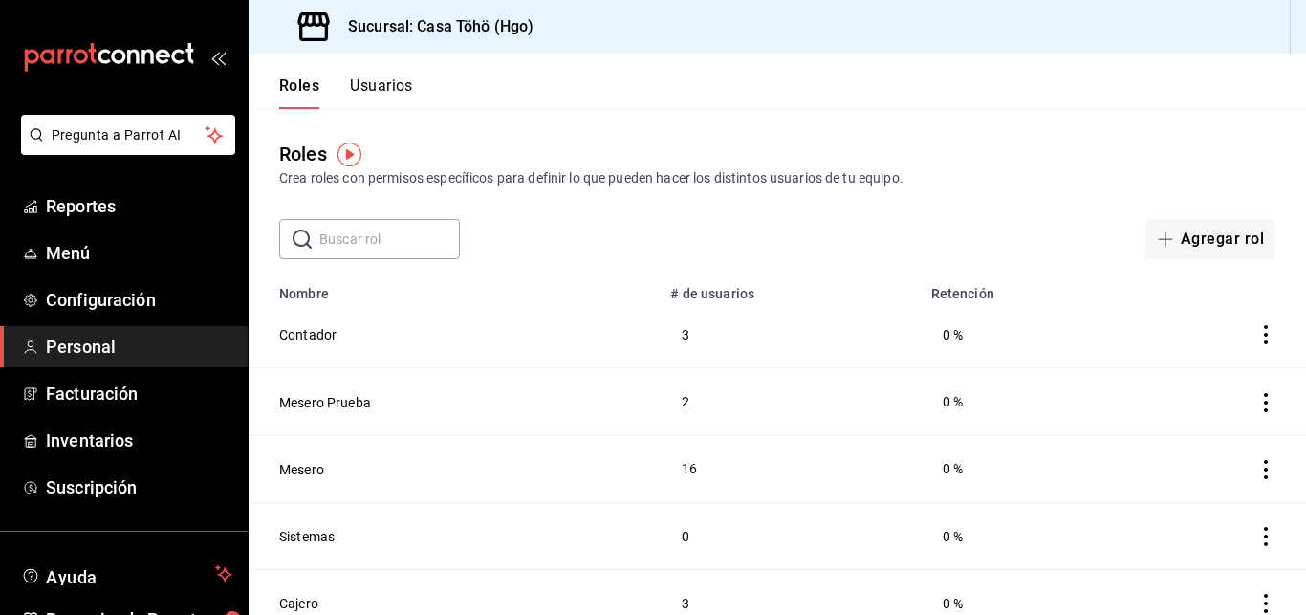
click at [394, 93] on button "Usuarios" at bounding box center [381, 92] width 63 height 33
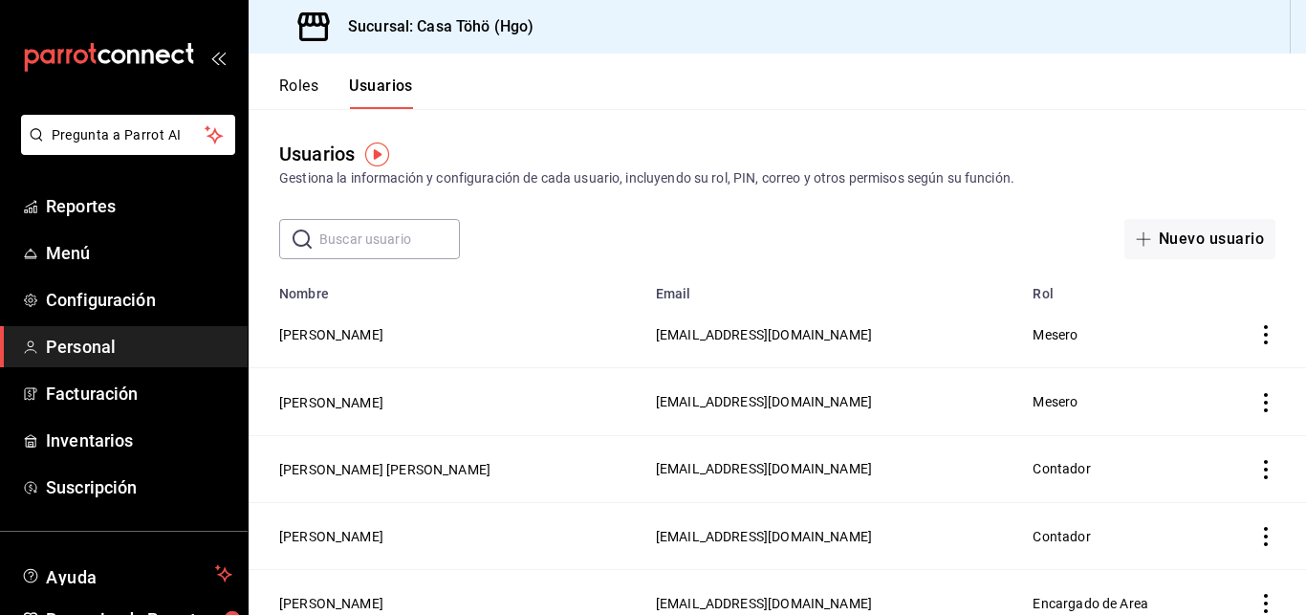
click at [335, 237] on input "text" at bounding box center [389, 239] width 141 height 38
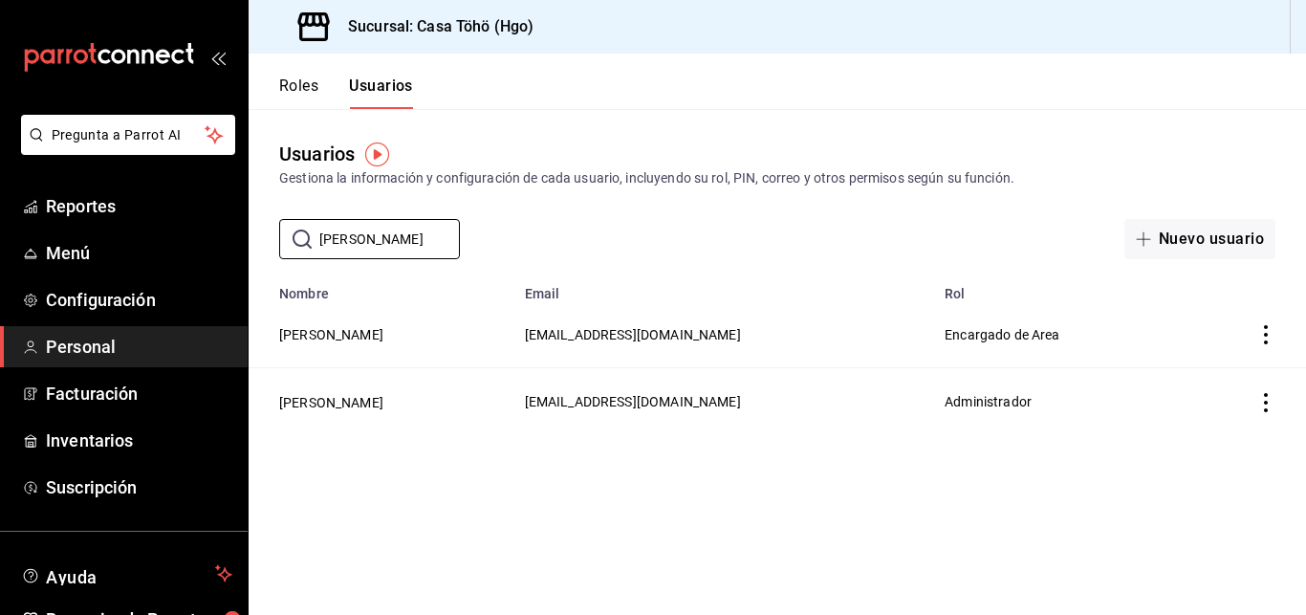
type input "noe"
click at [1271, 335] on icon "actions" at bounding box center [1265, 334] width 19 height 19
click at [1215, 357] on span "Eliminar" at bounding box center [1196, 362] width 49 height 15
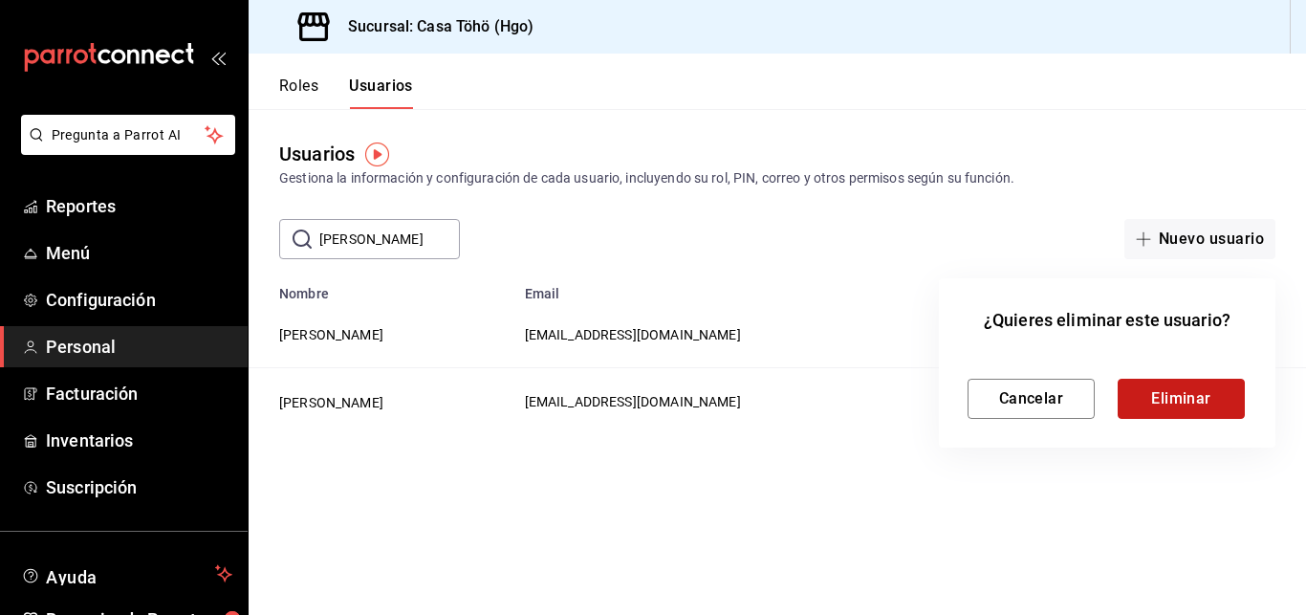
click at [1198, 389] on button "Eliminar" at bounding box center [1181, 399] width 127 height 40
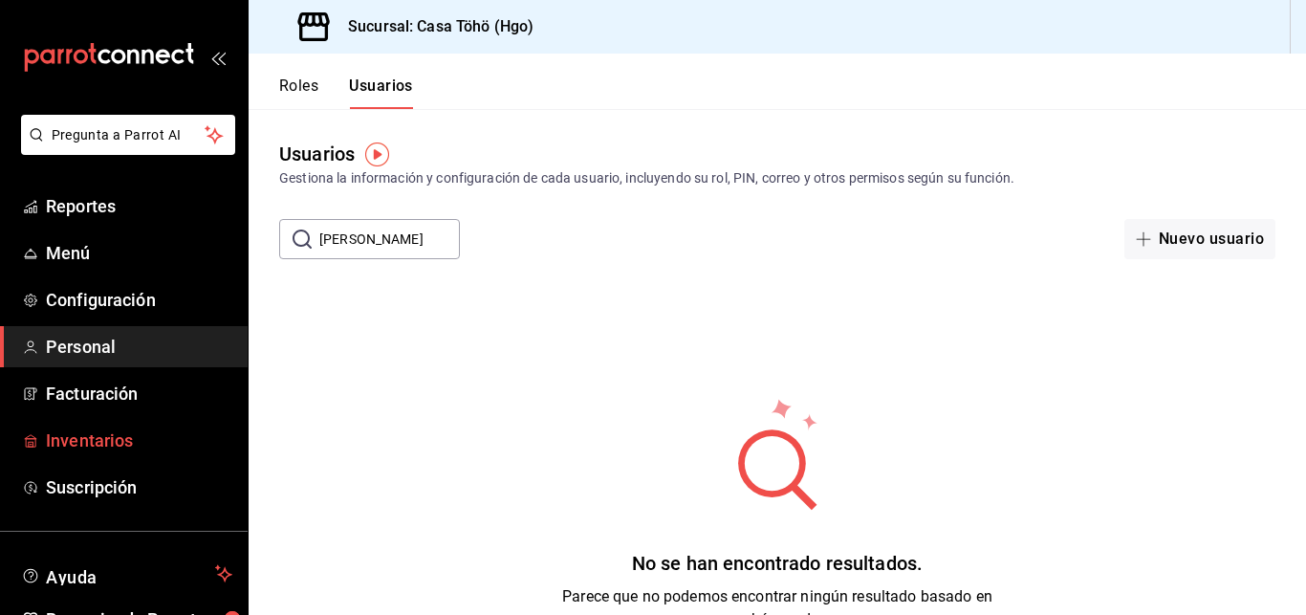
click at [124, 434] on span "Inventarios" at bounding box center [139, 440] width 186 height 26
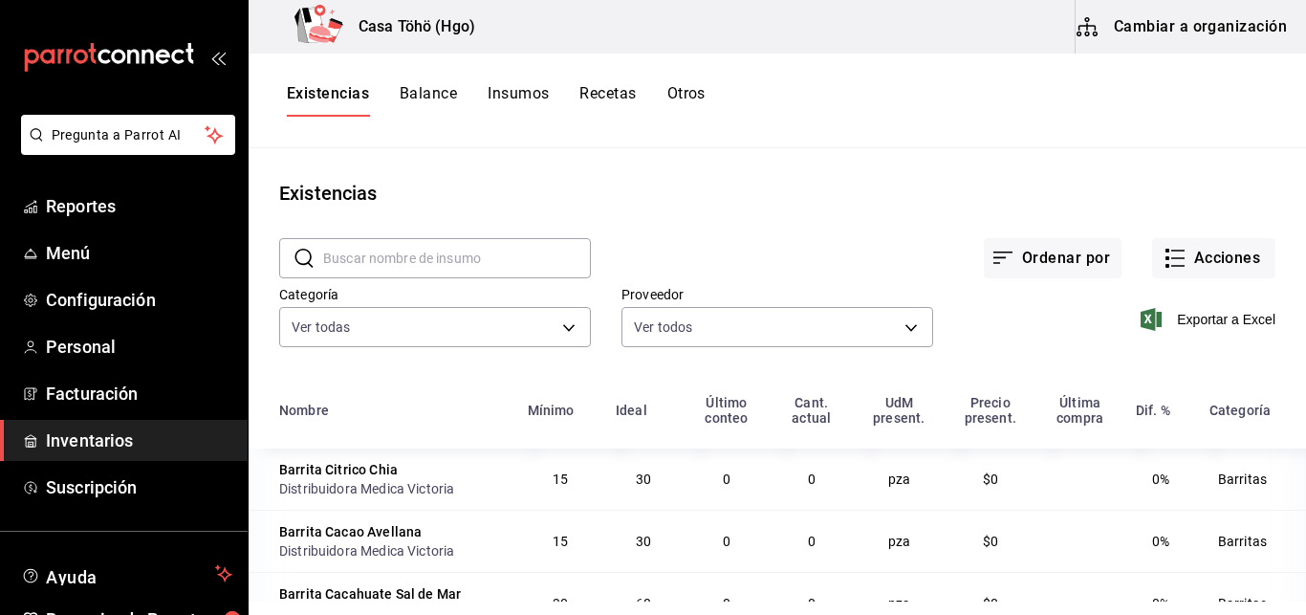
click at [603, 93] on button "Recetas" at bounding box center [607, 100] width 56 height 33
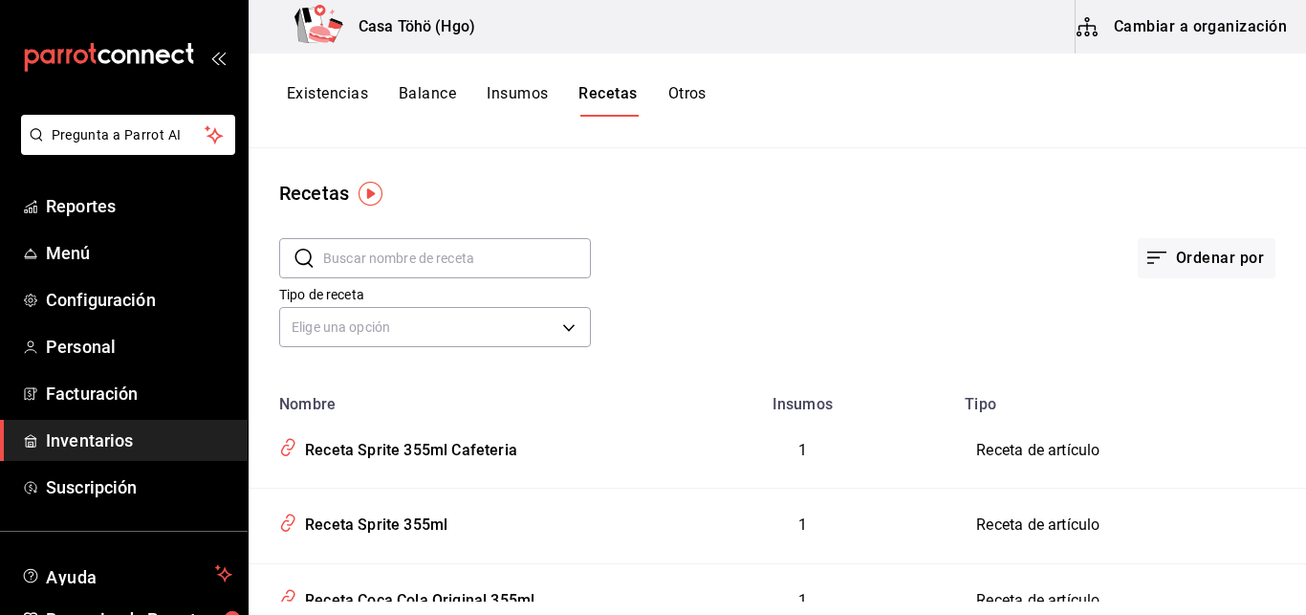
click at [375, 202] on img "button" at bounding box center [371, 194] width 24 height 24
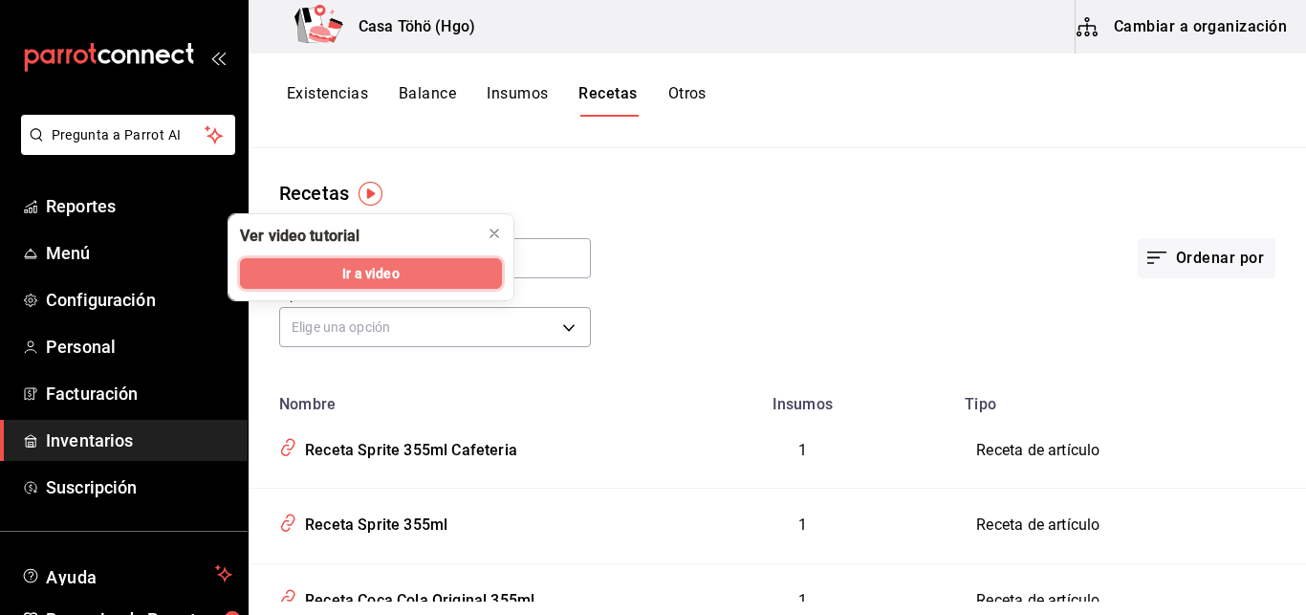
click at [438, 284] on button "Ir a video" at bounding box center [371, 273] width 262 height 31
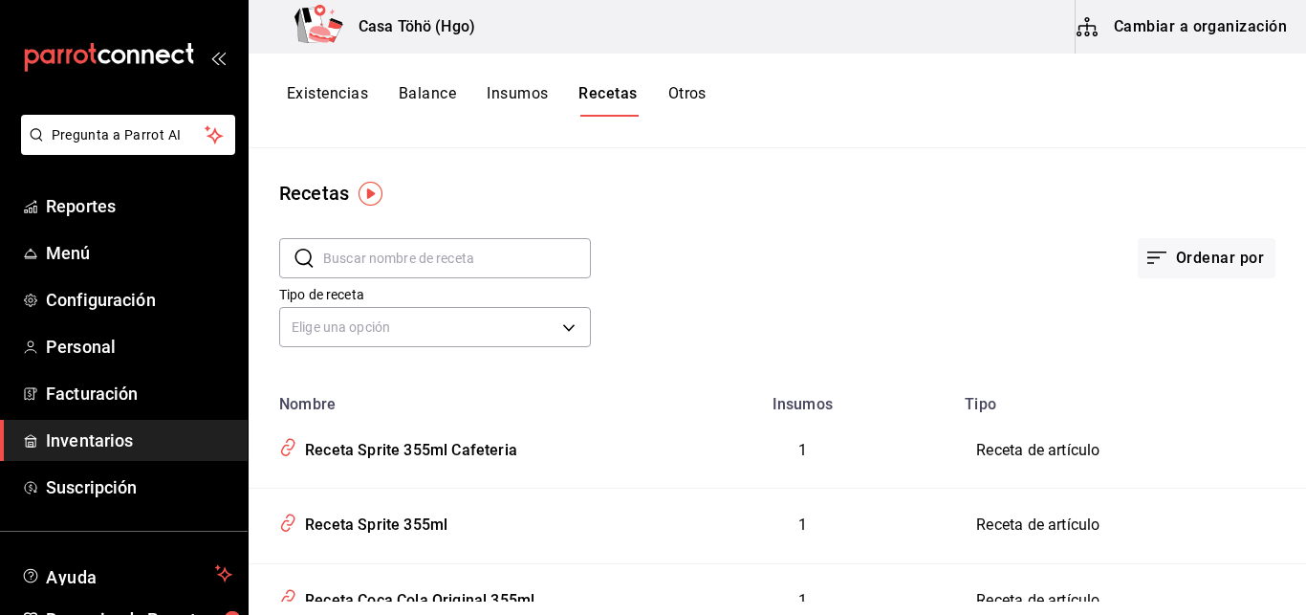
click at [1176, 27] on button "Cambiar a organización" at bounding box center [1183, 27] width 215 height 54
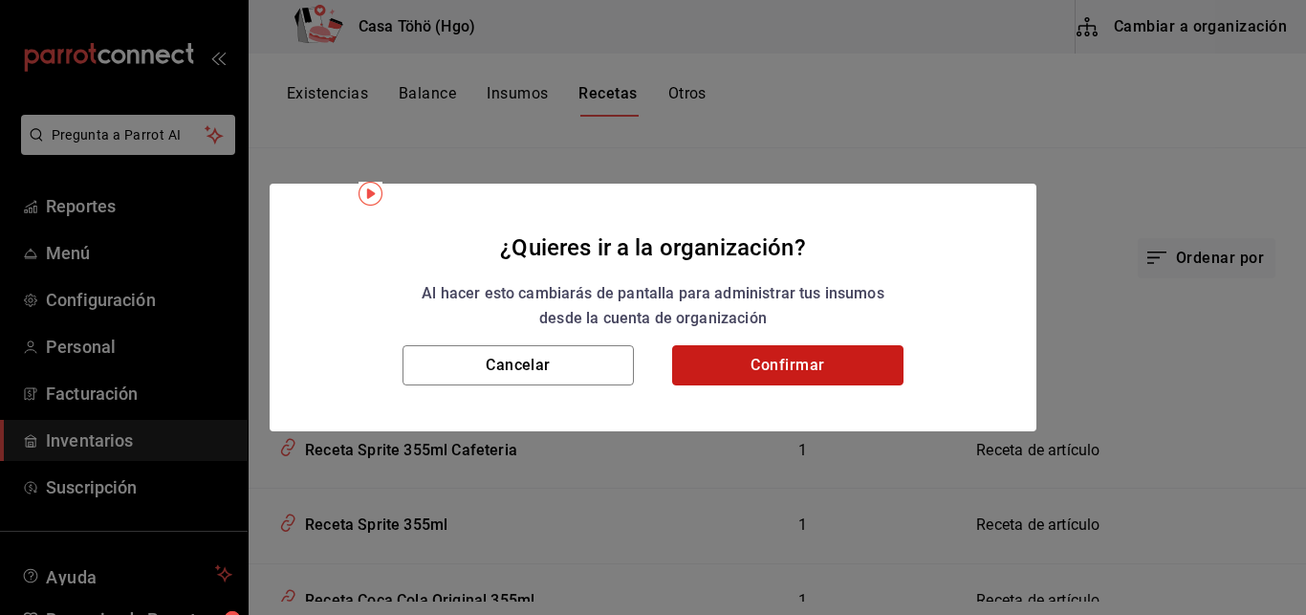
click at [787, 358] on button "Confirmar" at bounding box center [787, 365] width 231 height 40
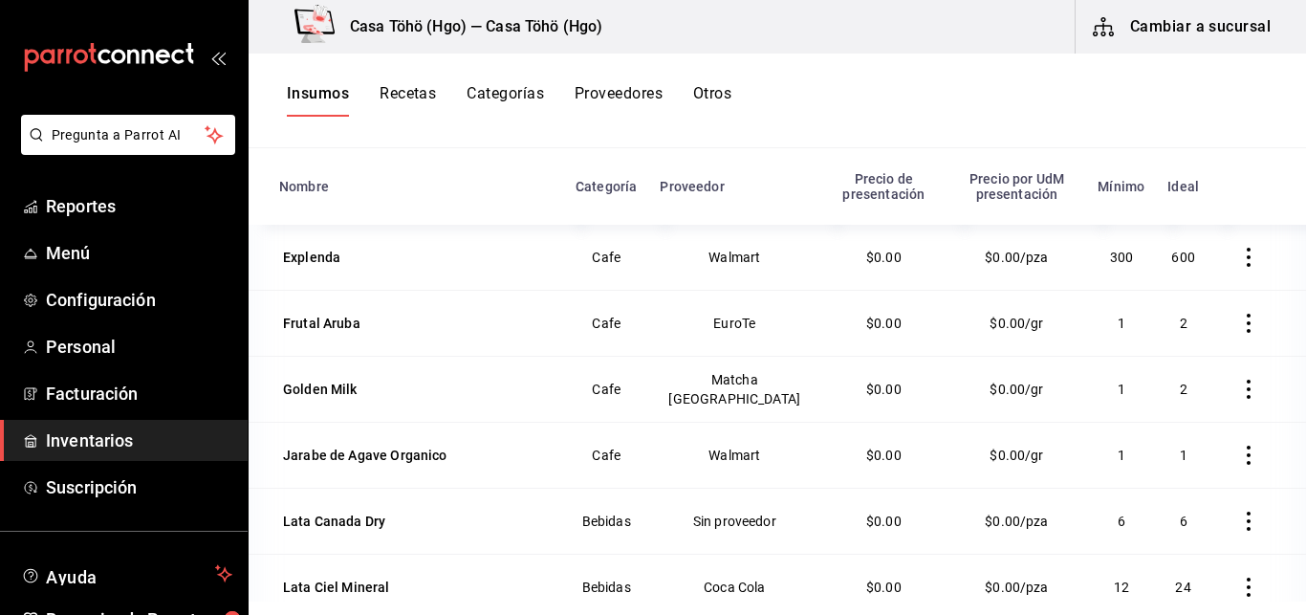
scroll to position [1135, 0]
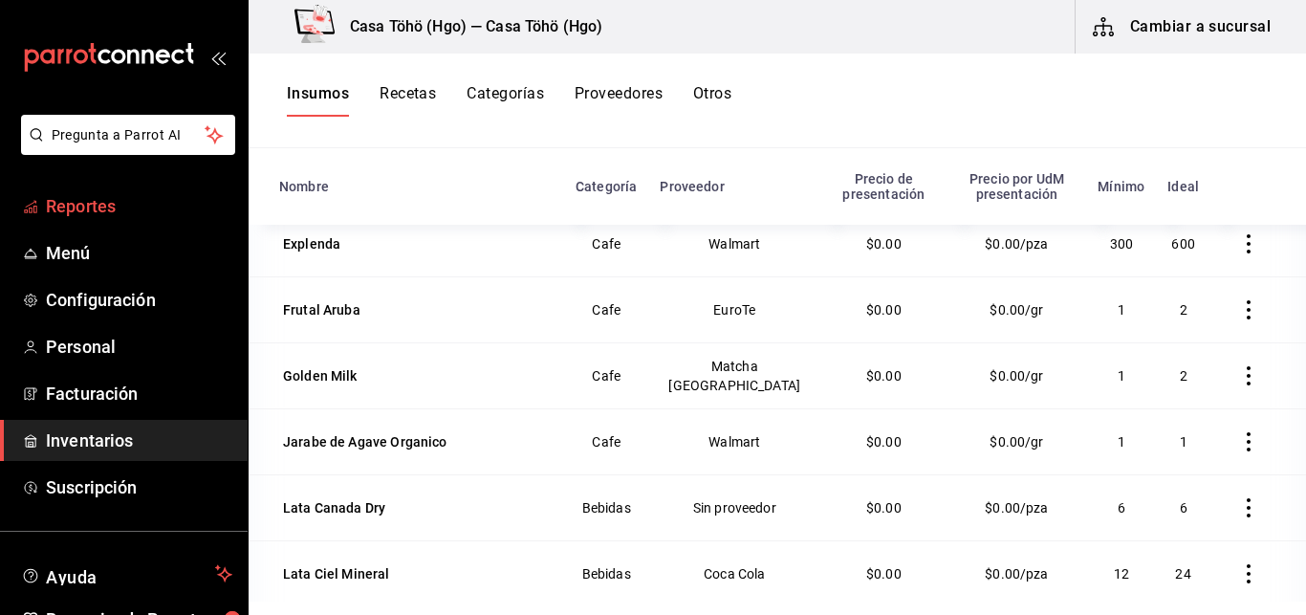
click at [123, 211] on span "Reportes" at bounding box center [139, 206] width 186 height 26
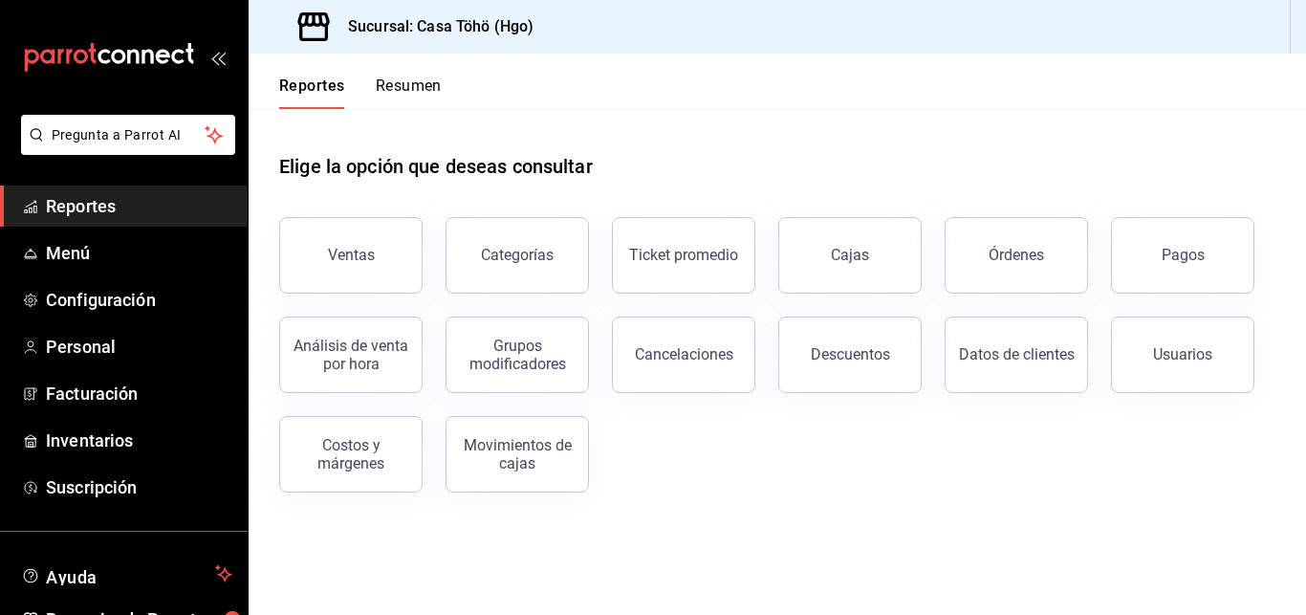
click at [396, 519] on div "Elige la opción que deseas consultar Ventas Categorías Ticket promedio Cajas Ór…" at bounding box center [778, 316] width 1058 height 414
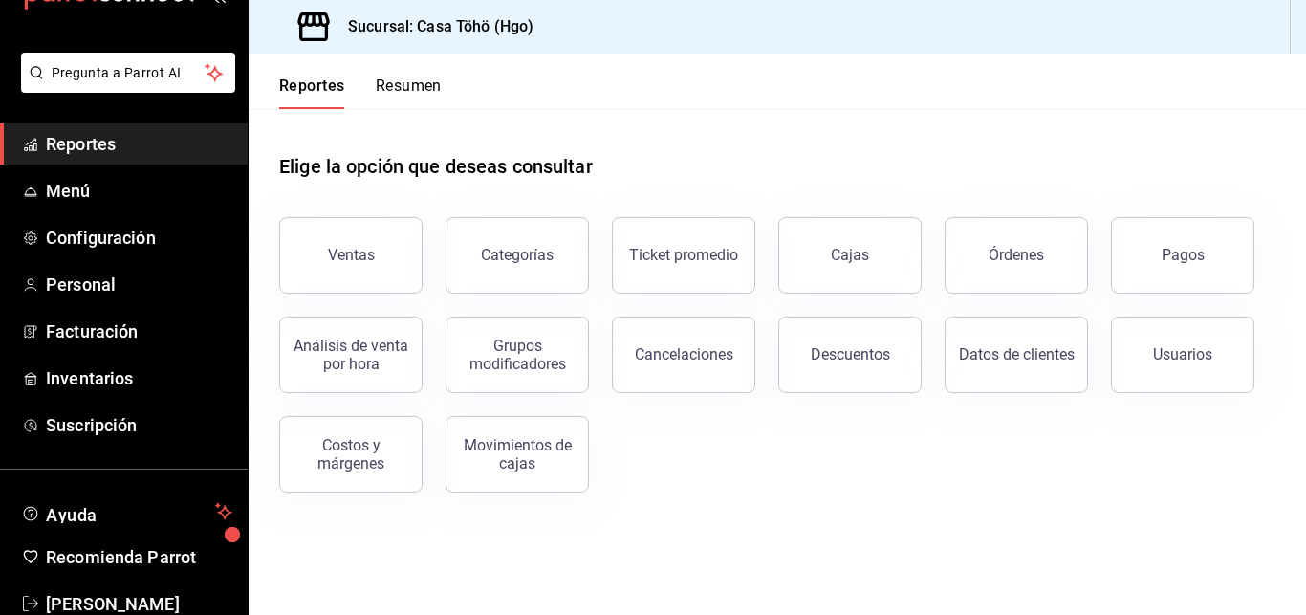
scroll to position [107, 0]
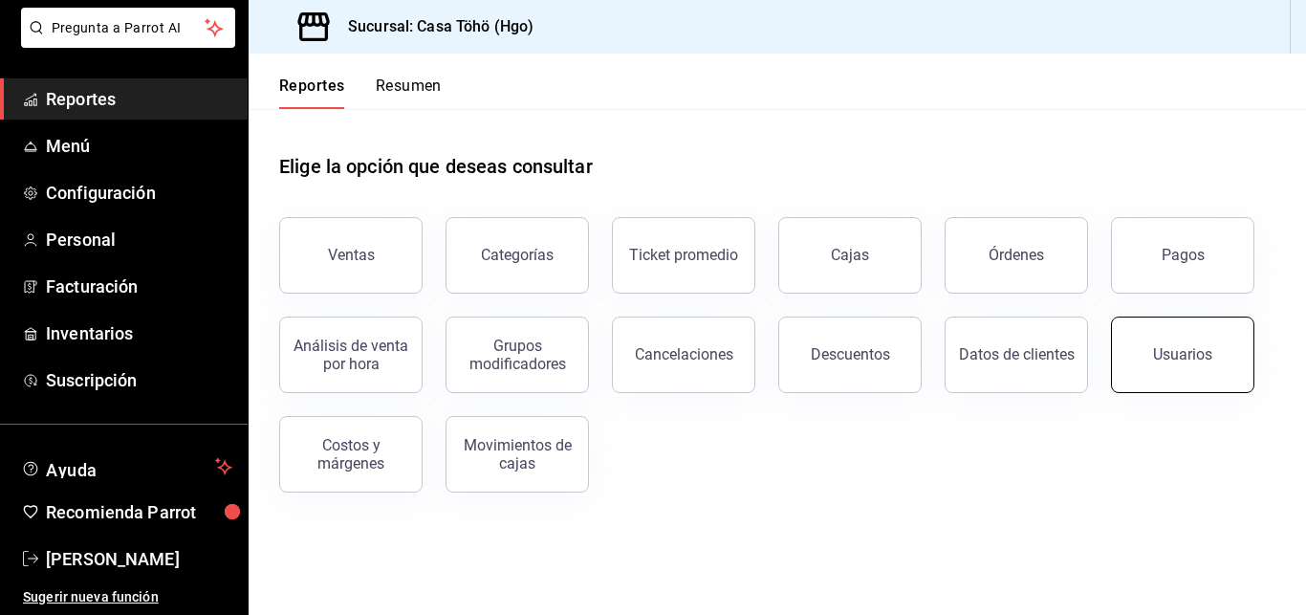
click at [1190, 363] on button "Usuarios" at bounding box center [1182, 355] width 143 height 76
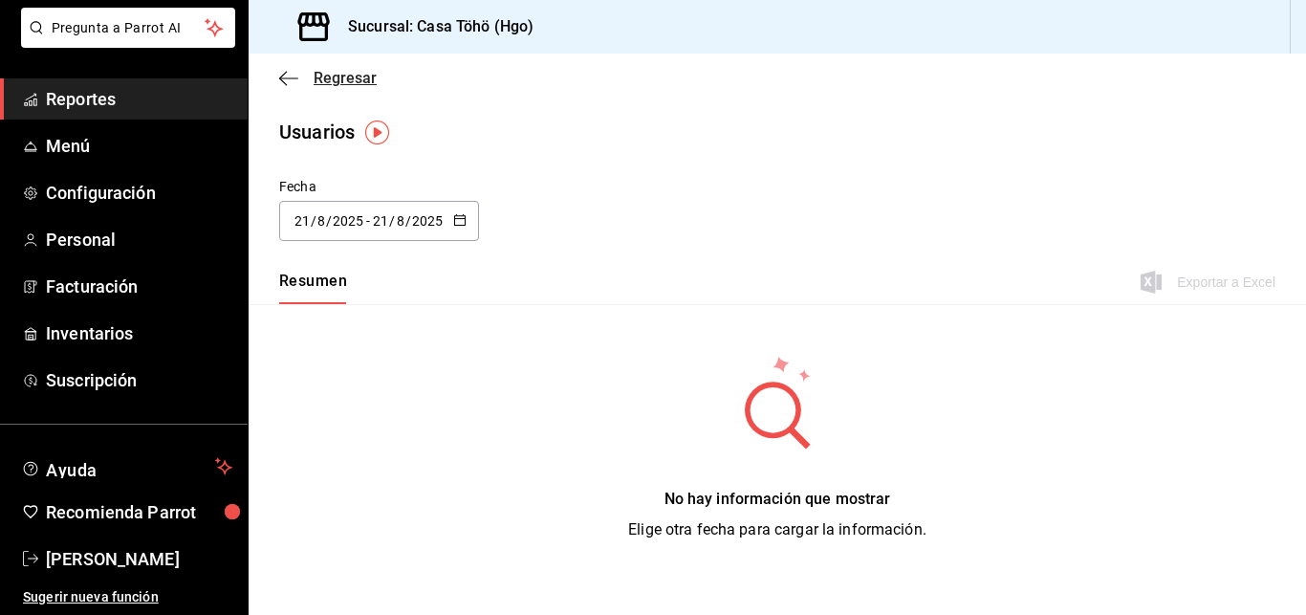
click at [289, 78] on icon "button" at bounding box center [288, 77] width 19 height 1
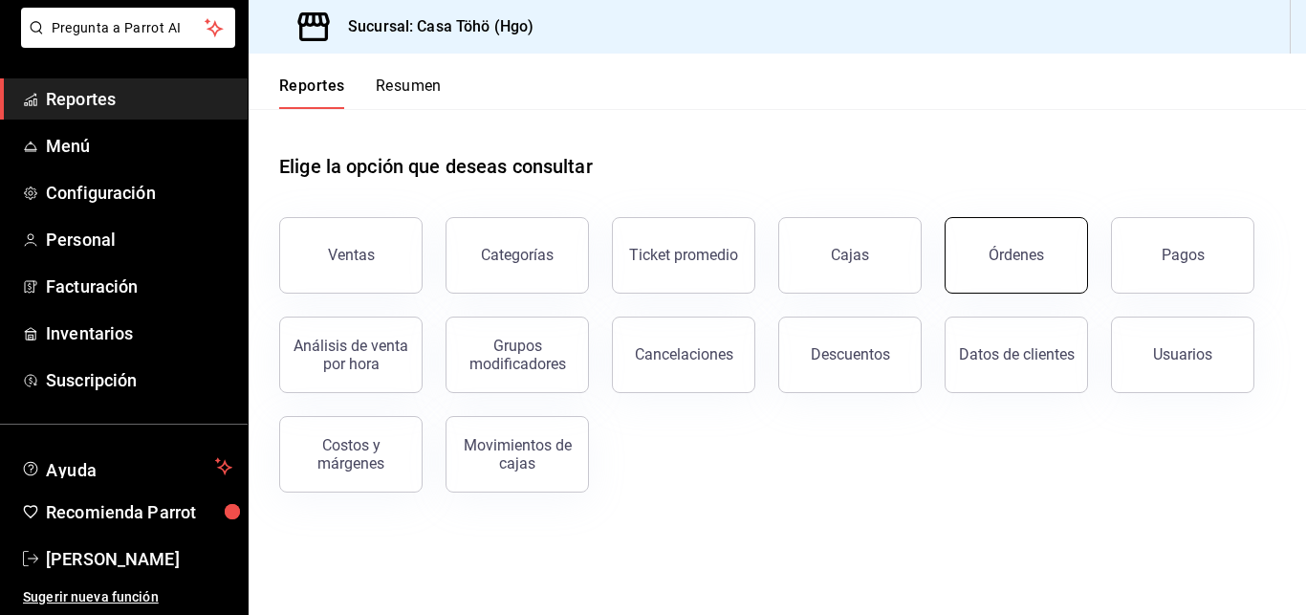
click at [1017, 258] on div "Órdenes" at bounding box center [1016, 255] width 55 height 18
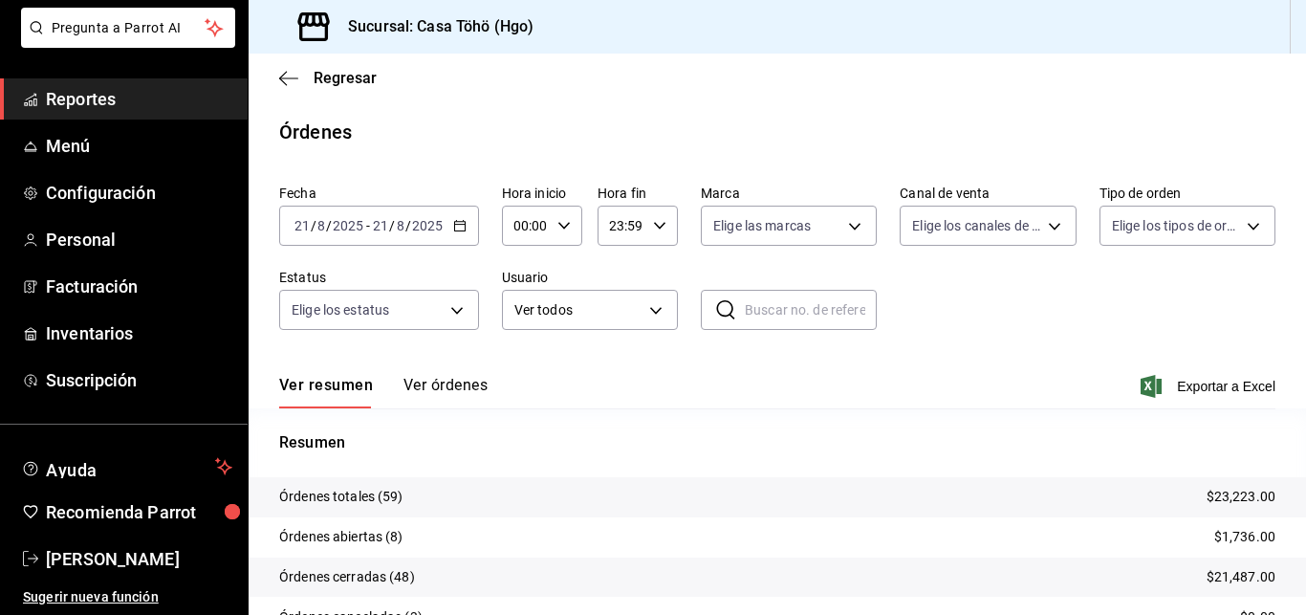
scroll to position [130, 0]
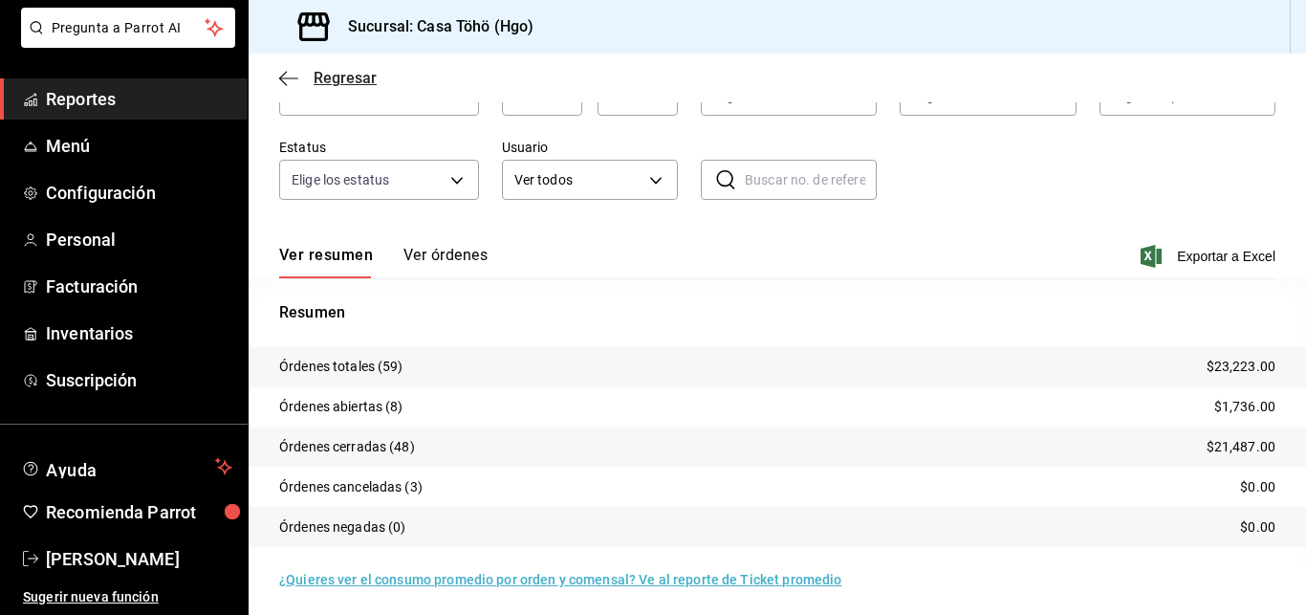
click at [287, 72] on icon "button" at bounding box center [288, 78] width 19 height 17
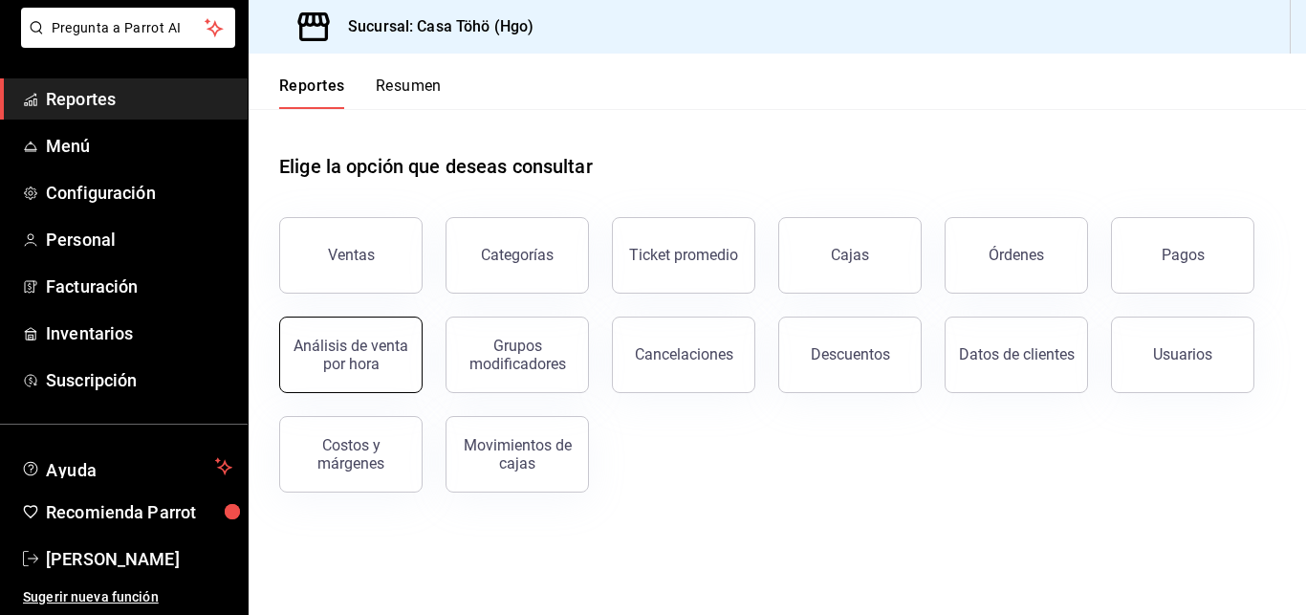
click at [390, 345] on div "Análisis de venta por hora" at bounding box center [351, 355] width 119 height 36
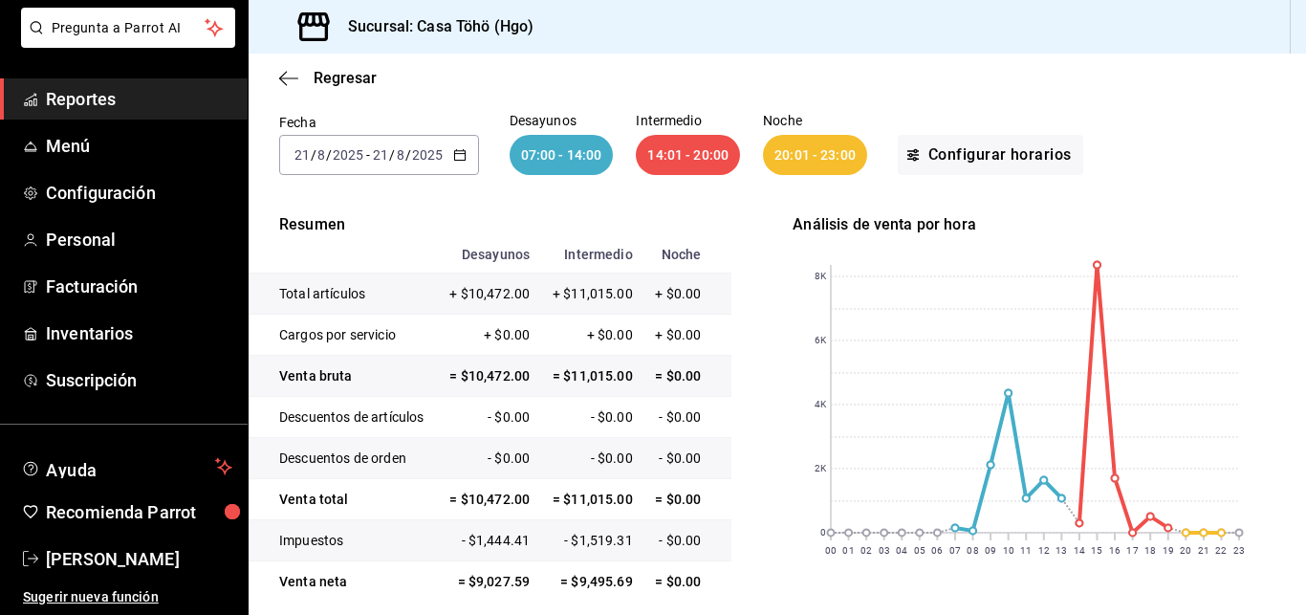
scroll to position [127, 0]
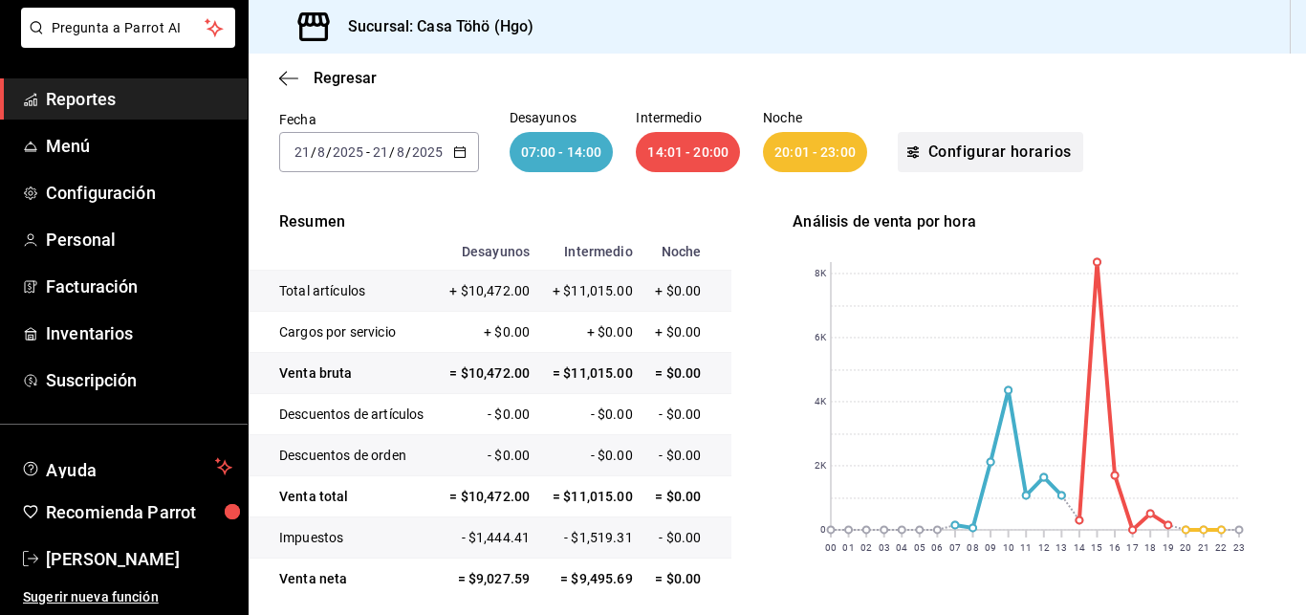
click at [913, 149] on icon "button" at bounding box center [915, 148] width 5 height 5
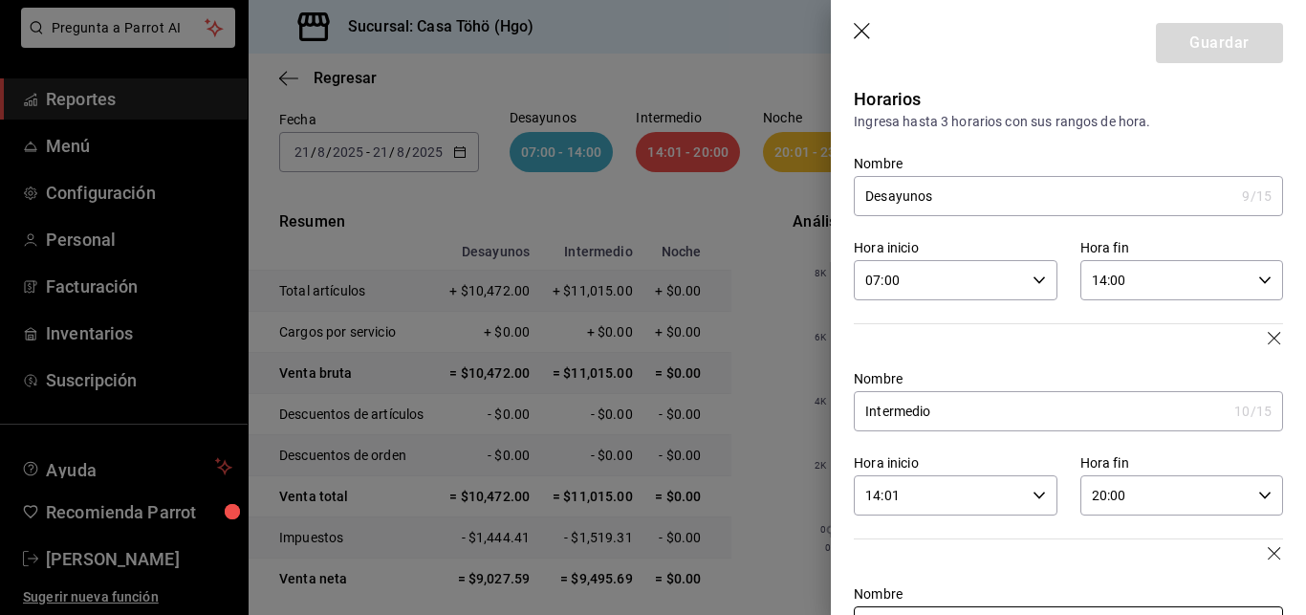
scroll to position [154, 0]
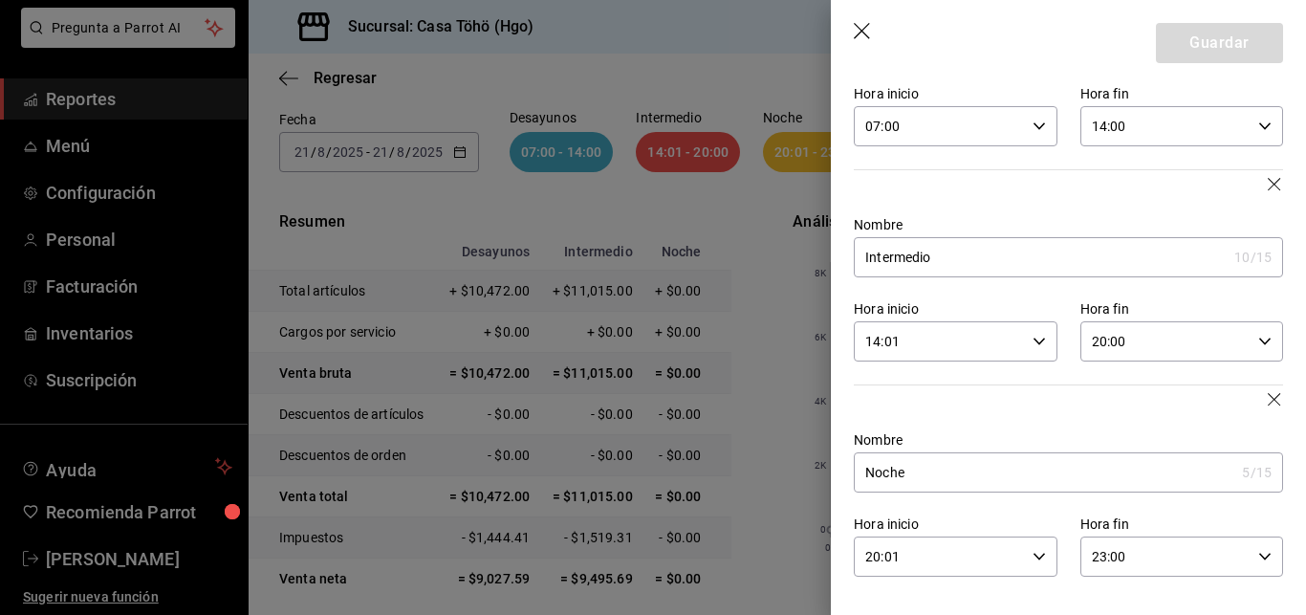
click at [769, 190] on div at bounding box center [653, 307] width 1306 height 615
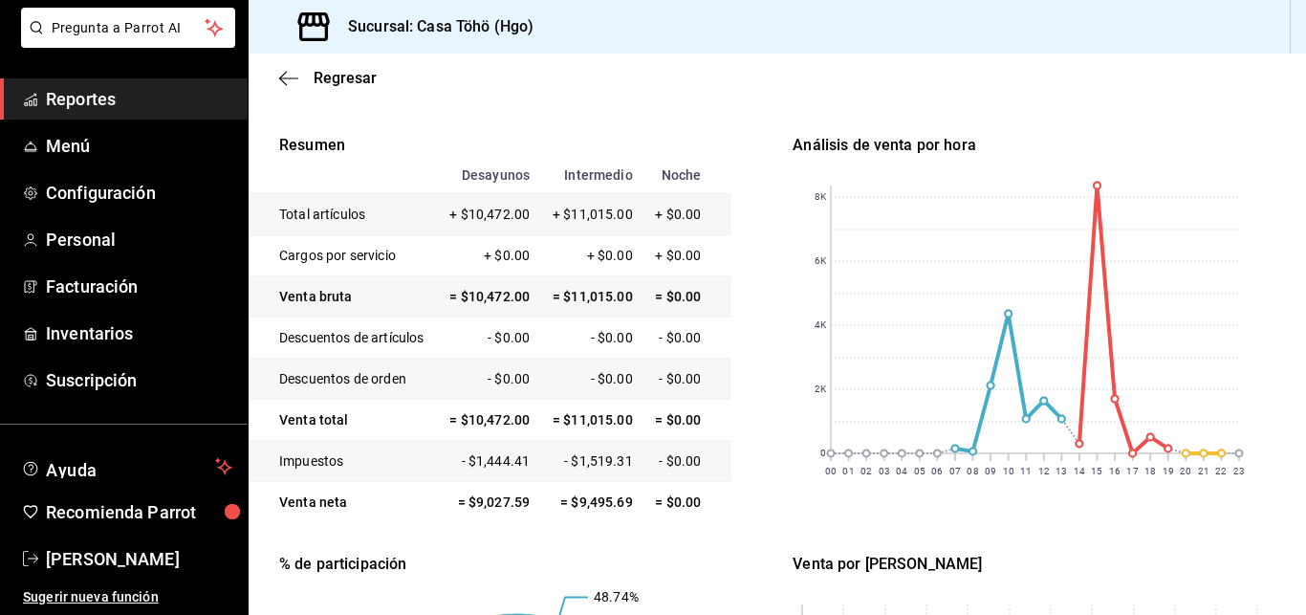
scroll to position [201, 0]
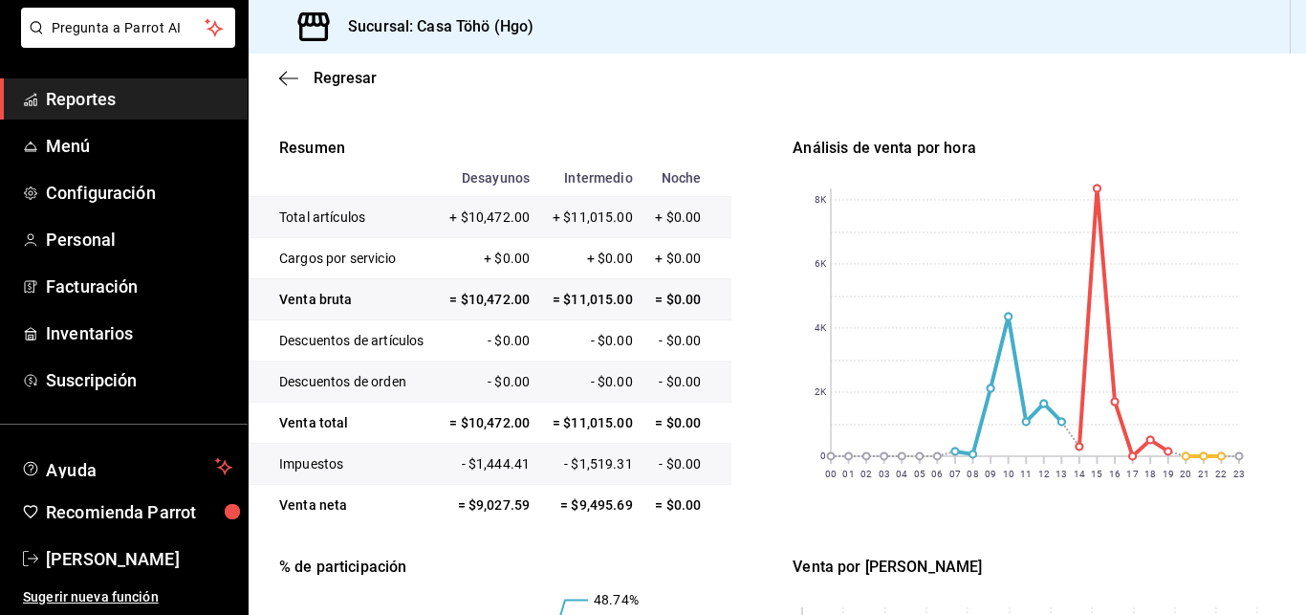
click at [510, 341] on td "- $0.00" at bounding box center [489, 340] width 103 height 41
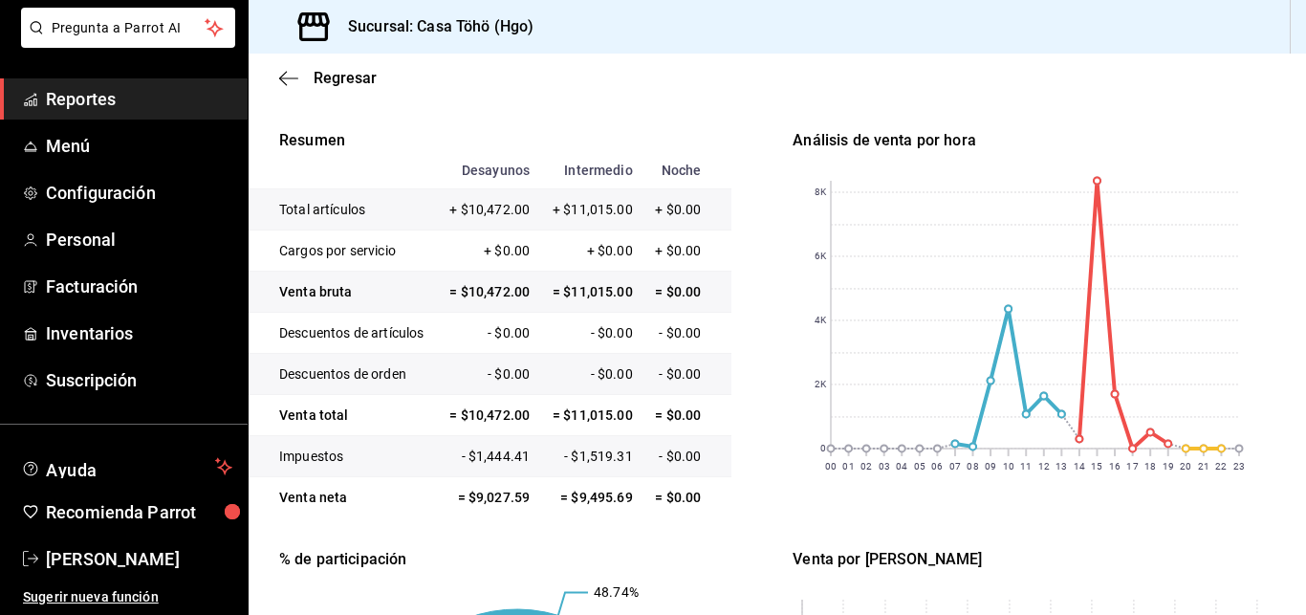
scroll to position [226, 0]
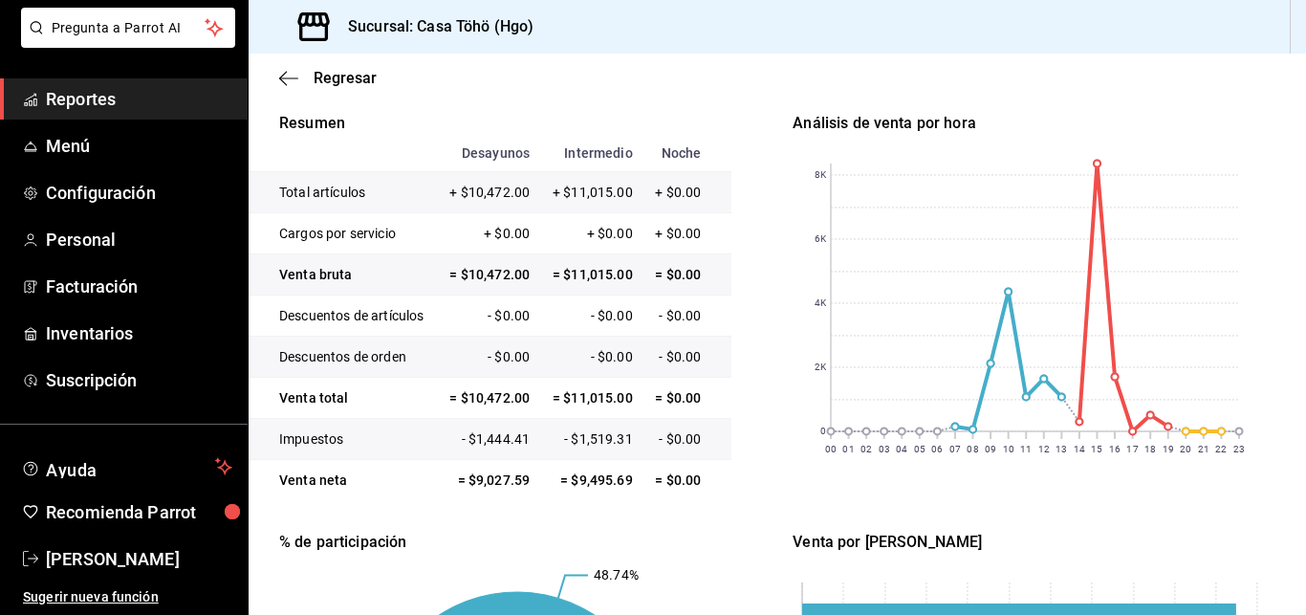
click at [525, 248] on td "+ $0.00" at bounding box center [489, 233] width 103 height 41
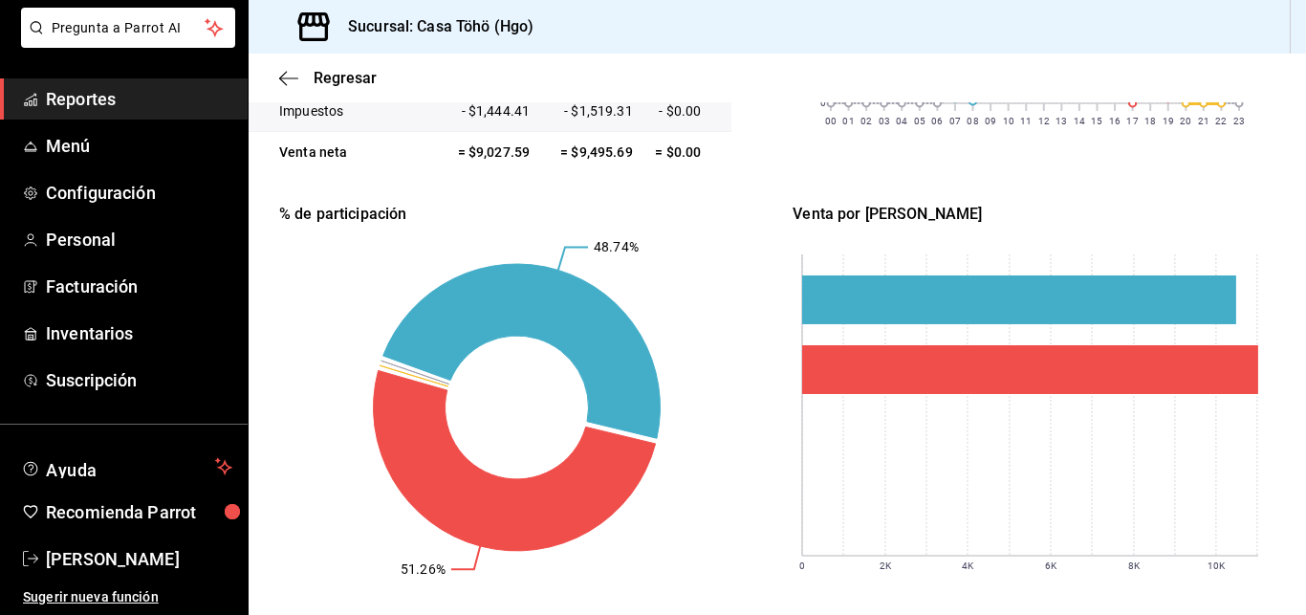
scroll to position [666, 0]
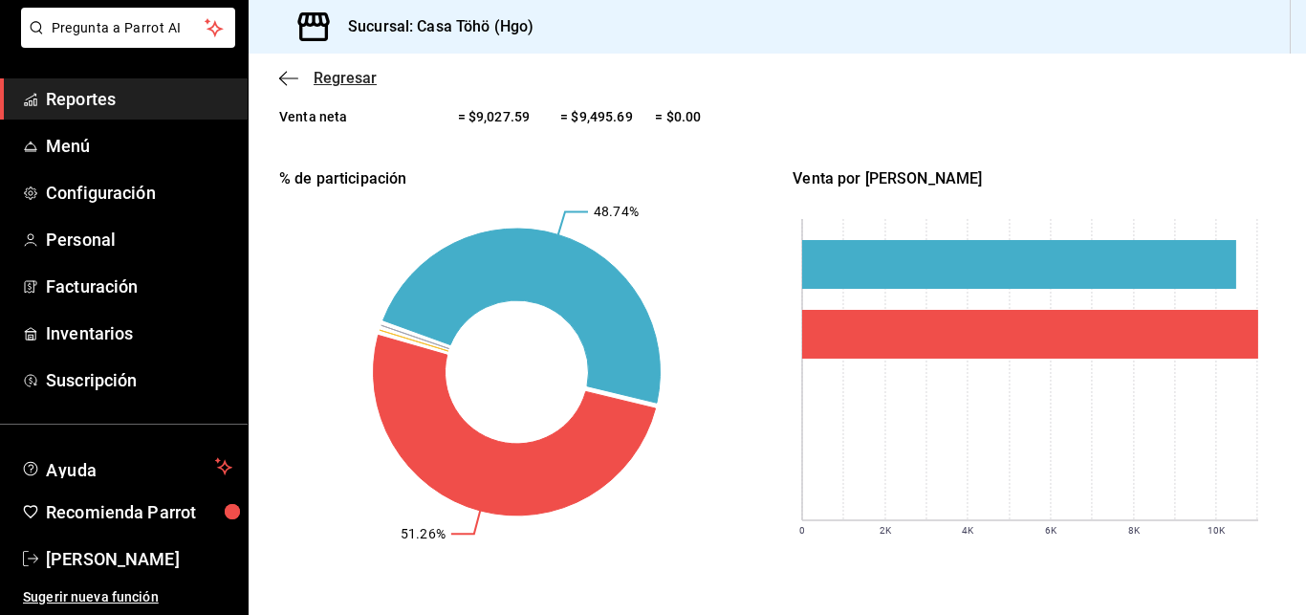
click at [290, 78] on icon "button" at bounding box center [288, 77] width 19 height 1
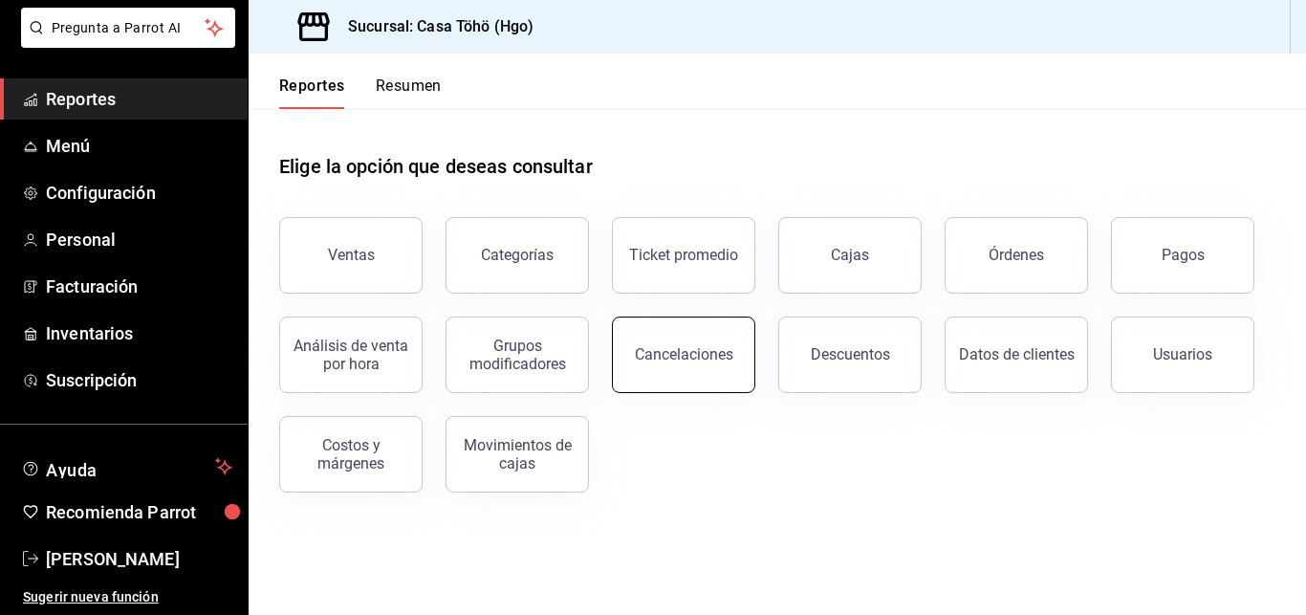
click at [673, 350] on div "Cancelaciones" at bounding box center [684, 354] width 98 height 18
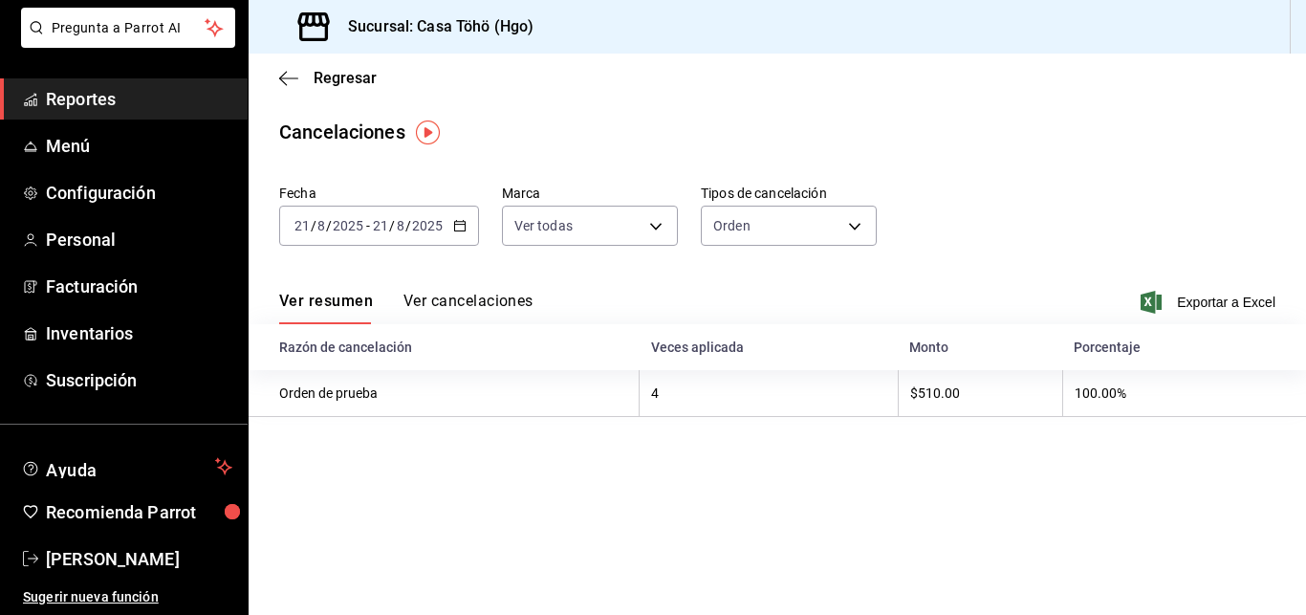
click at [441, 296] on button "Ver cancelaciones" at bounding box center [469, 308] width 130 height 33
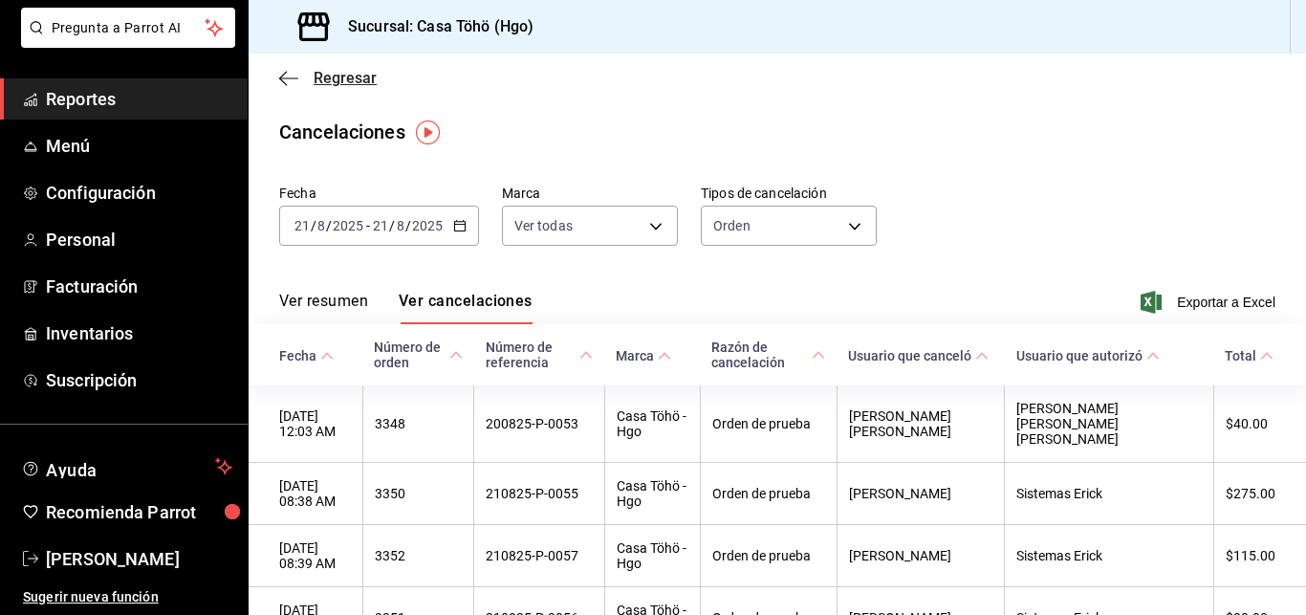
click at [290, 78] on icon "button" at bounding box center [288, 77] width 19 height 1
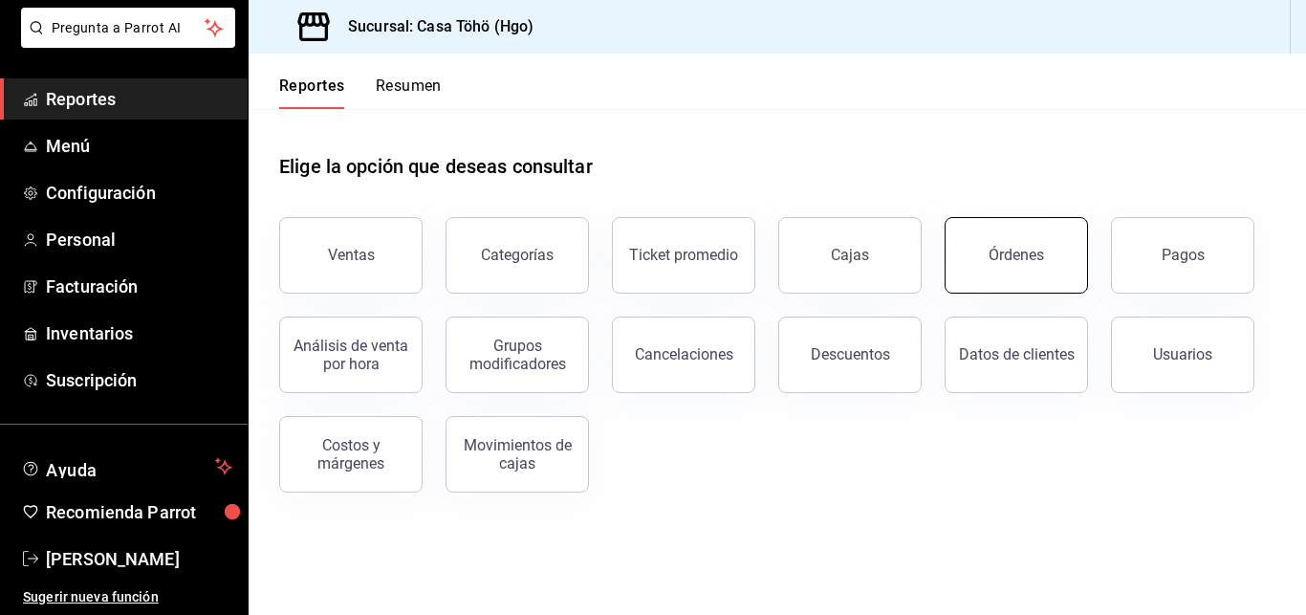
click at [1033, 256] on div "Órdenes" at bounding box center [1016, 255] width 55 height 18
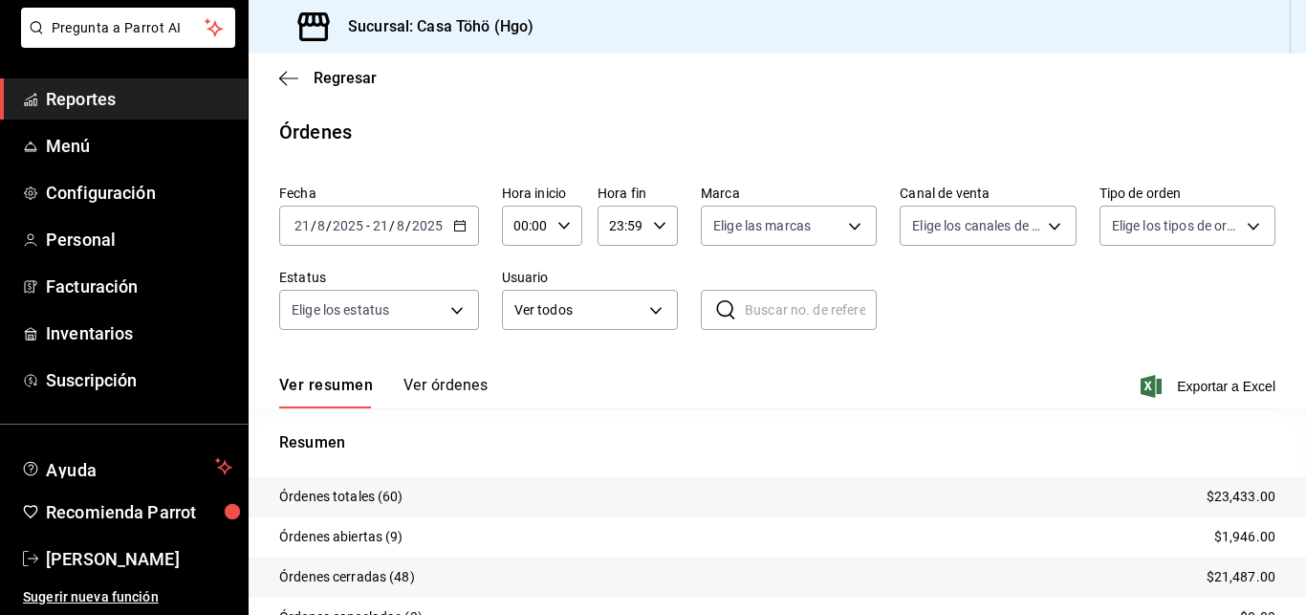
scroll to position [136, 0]
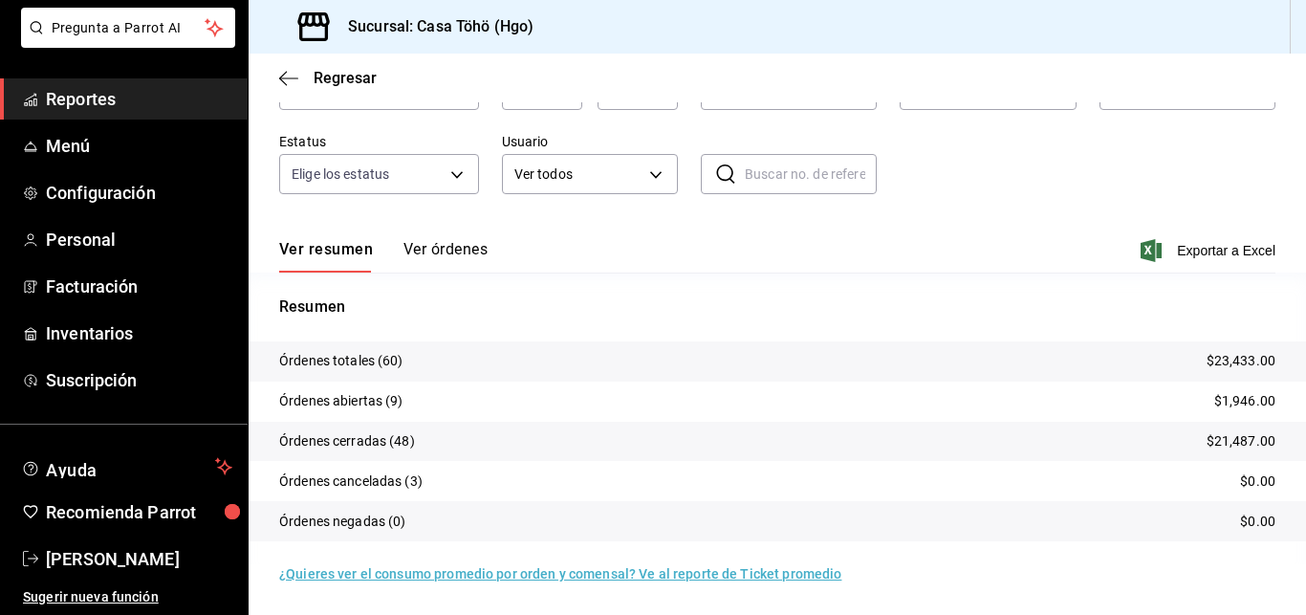
click at [1230, 429] on tr "Órdenes cerradas (48) $21,487.00" at bounding box center [778, 442] width 1058 height 40
click at [286, 77] on icon "button" at bounding box center [288, 78] width 19 height 17
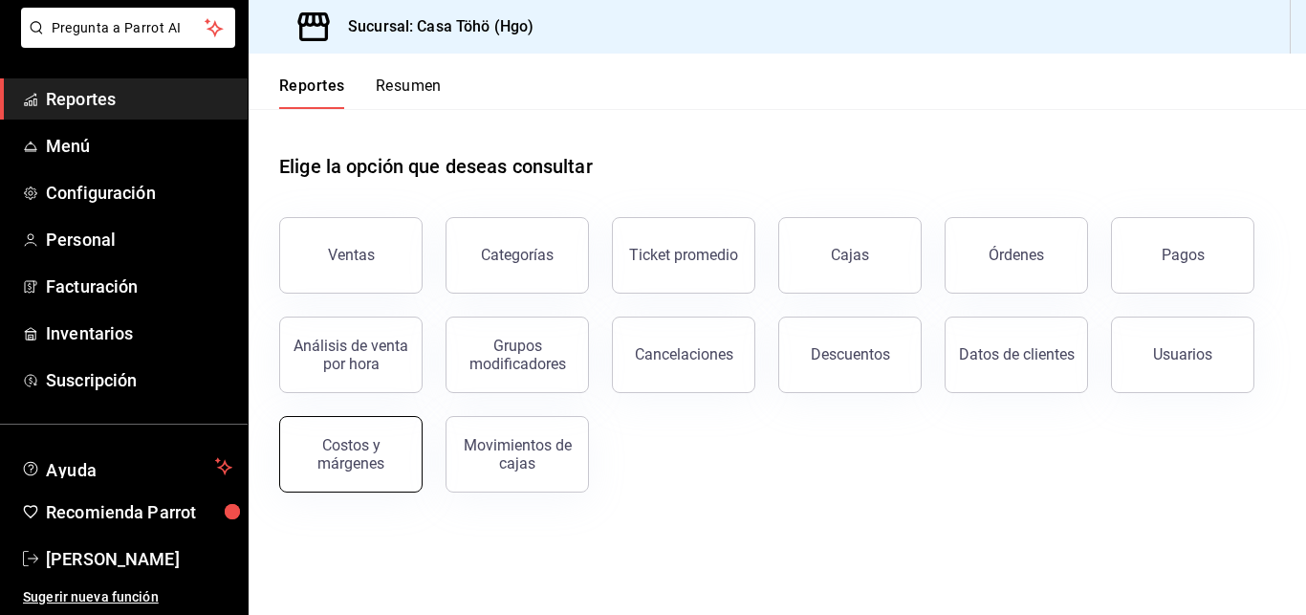
click at [372, 458] on div "Costos y márgenes" at bounding box center [351, 454] width 119 height 36
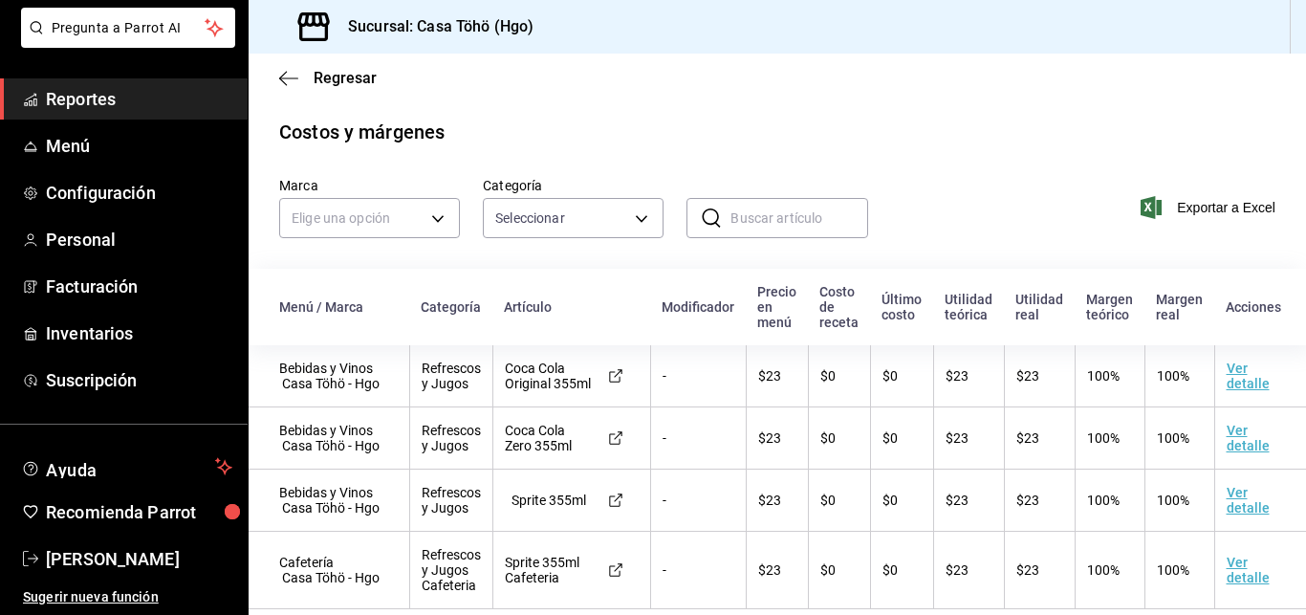
scroll to position [30, 0]
click at [69, 151] on span "Menú" at bounding box center [139, 146] width 186 height 26
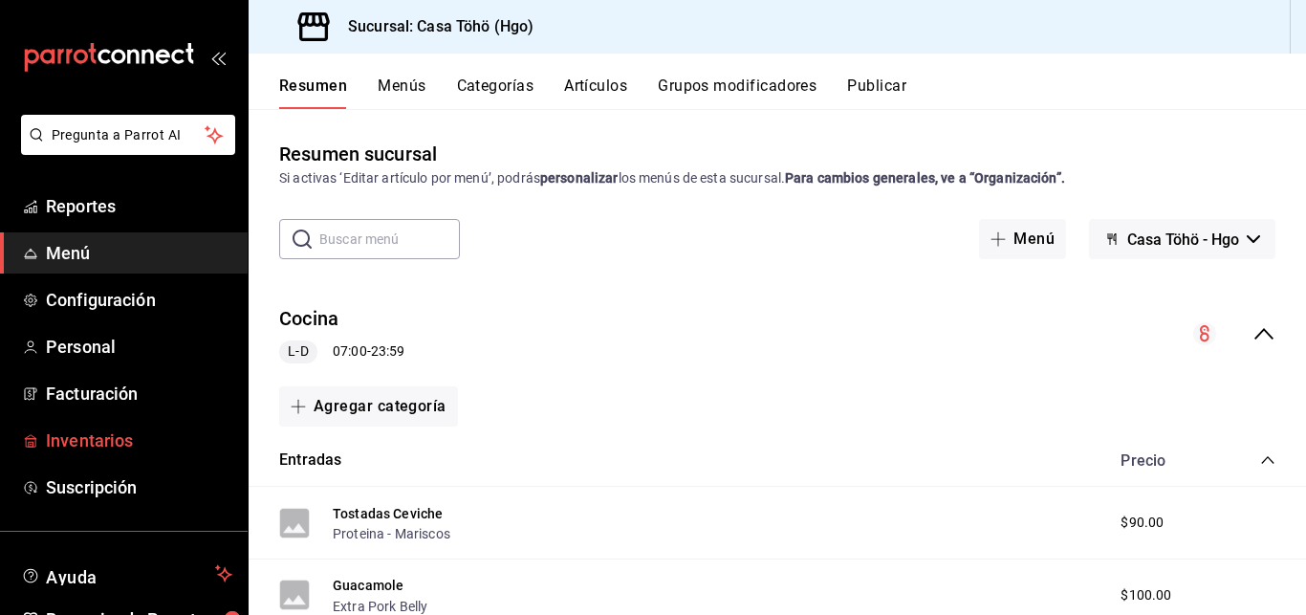
click at [65, 442] on span "Inventarios" at bounding box center [139, 440] width 186 height 26
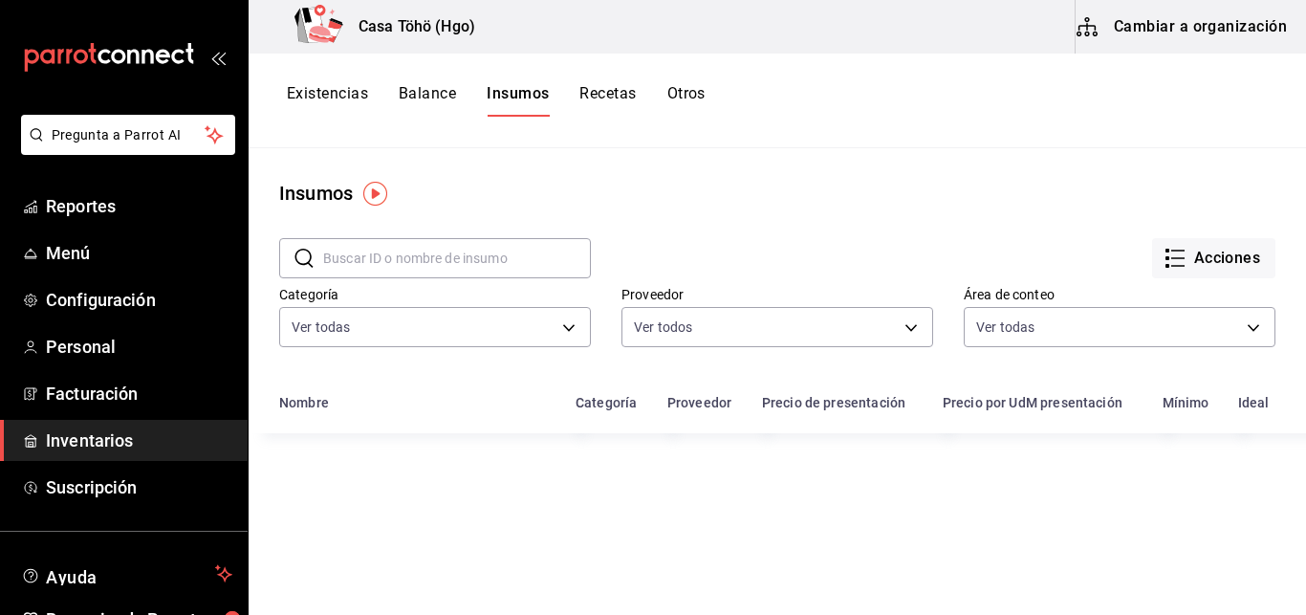
type input "71349399-df64-4b7f-9231-e1c876dff997,1473e5fb-9006-47e5-85e1-5ab0e20332ff,ebb7b…"
